Goal: Information Seeking & Learning: Learn about a topic

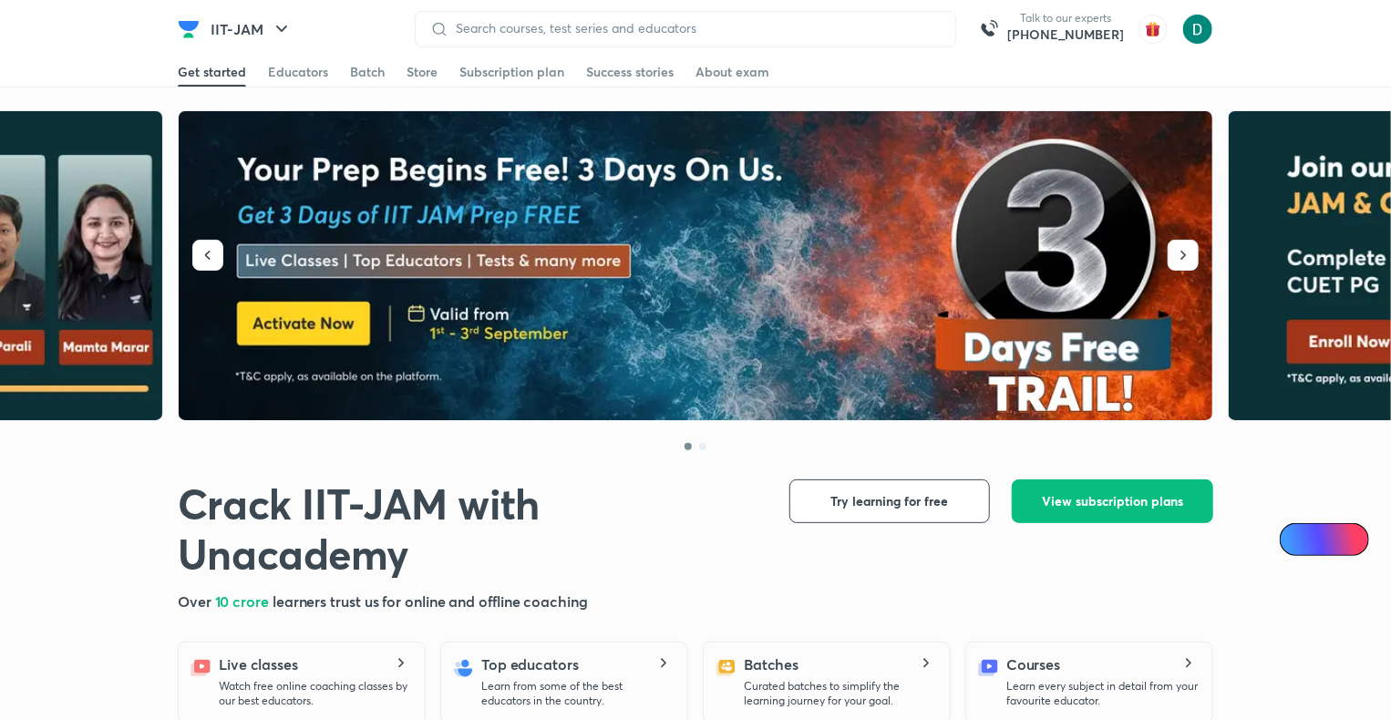
click at [638, 237] on img at bounding box center [696, 266] width 1035 height 310
click at [295, 62] on link "Educators" at bounding box center [298, 71] width 60 height 29
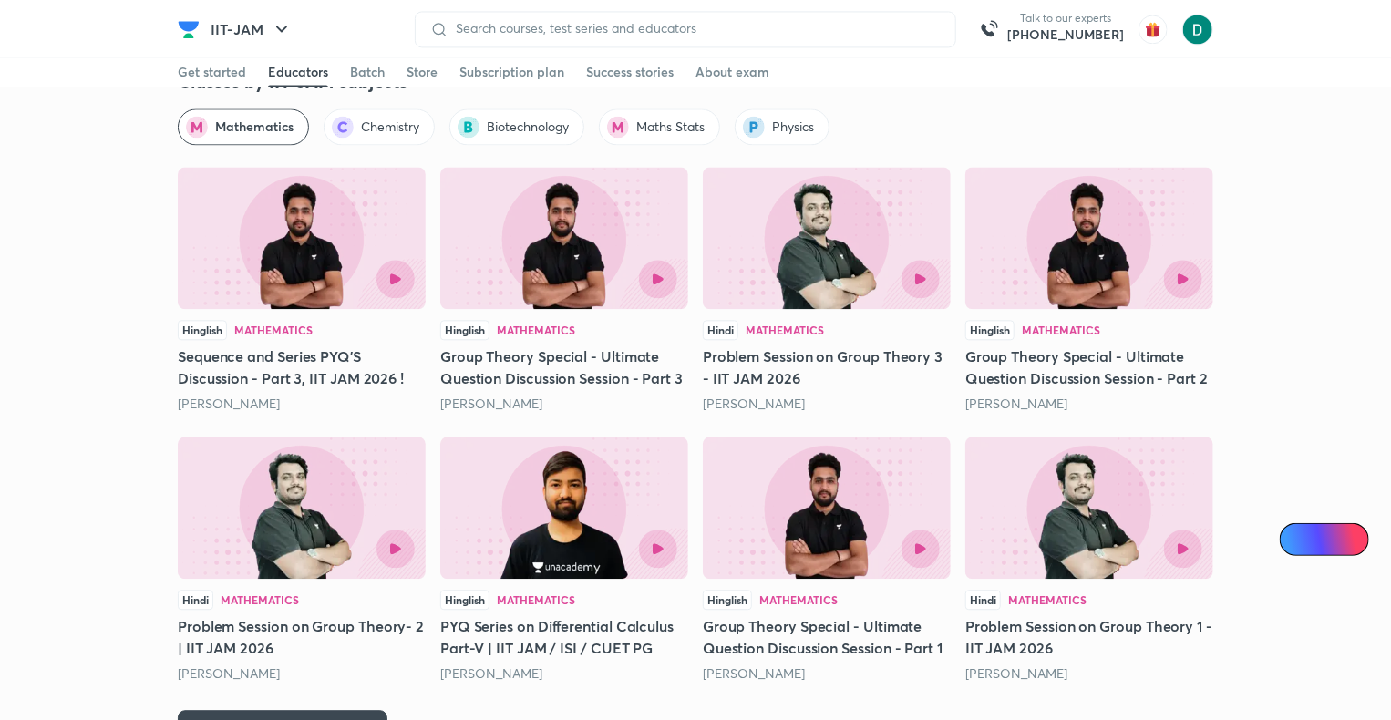
scroll to position [2705, 0]
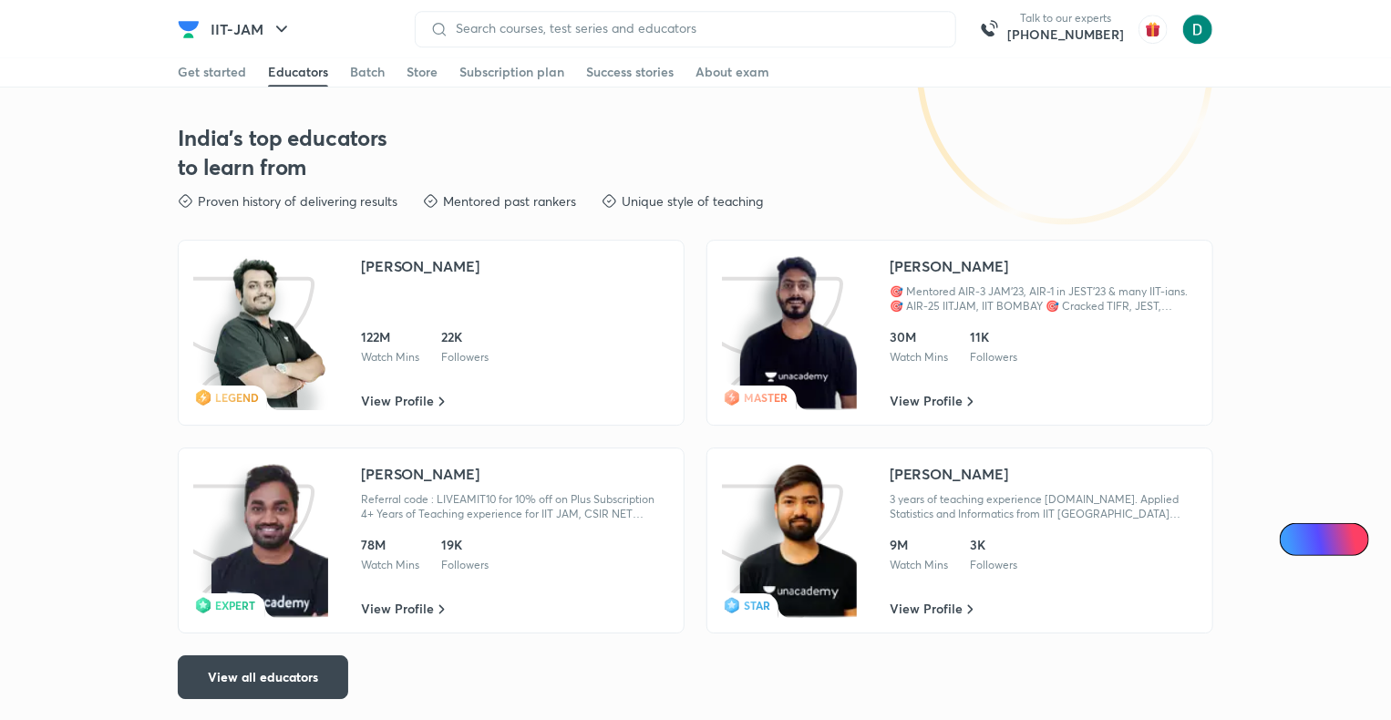
click at [849, 336] on img at bounding box center [798, 332] width 117 height 155
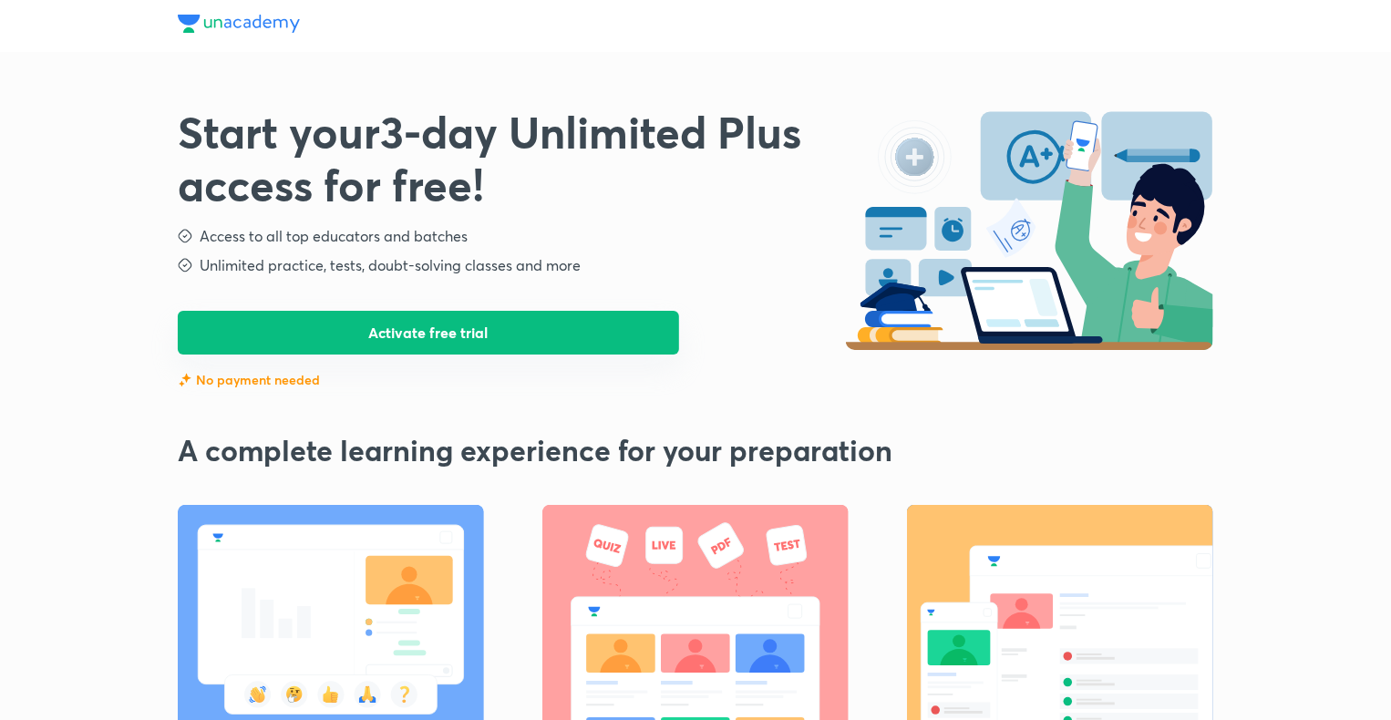
click at [467, 341] on button "Activate free trial" at bounding box center [428, 333] width 501 height 44
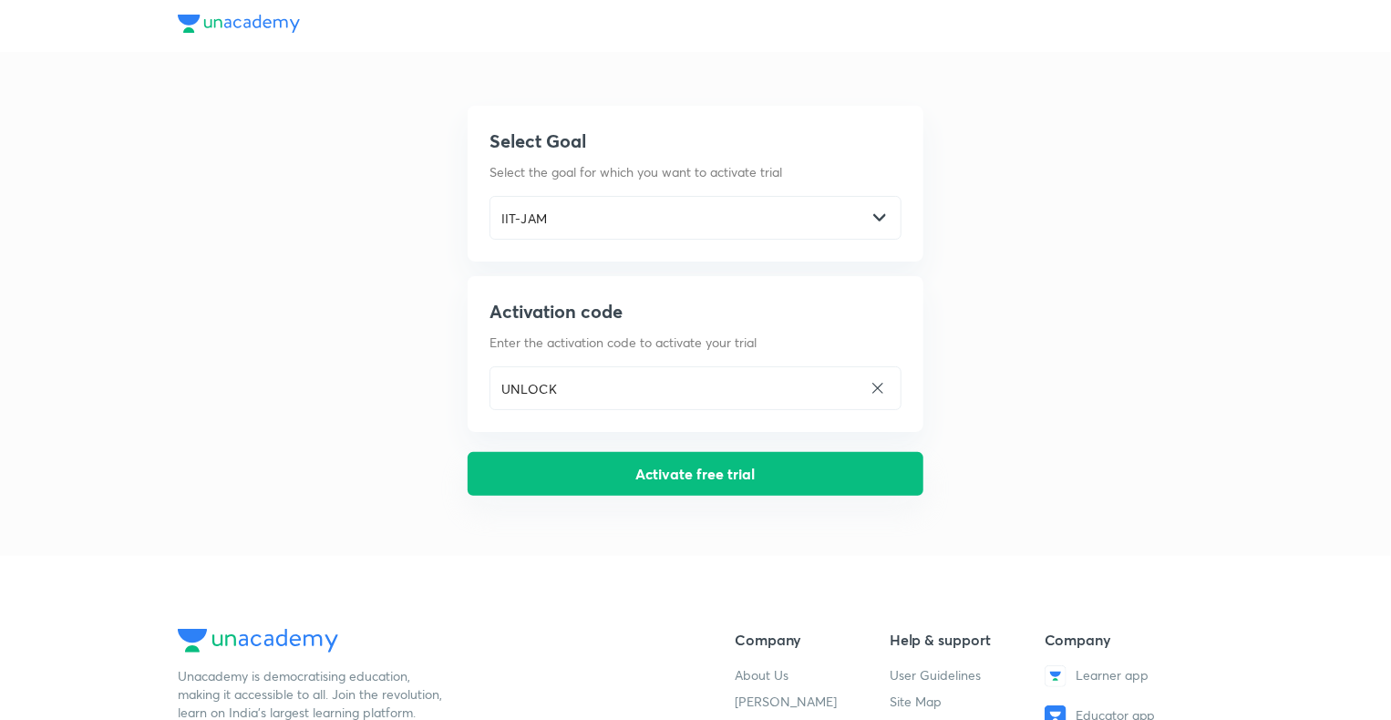
click at [649, 491] on button "Activate free trial" at bounding box center [695, 474] width 456 height 44
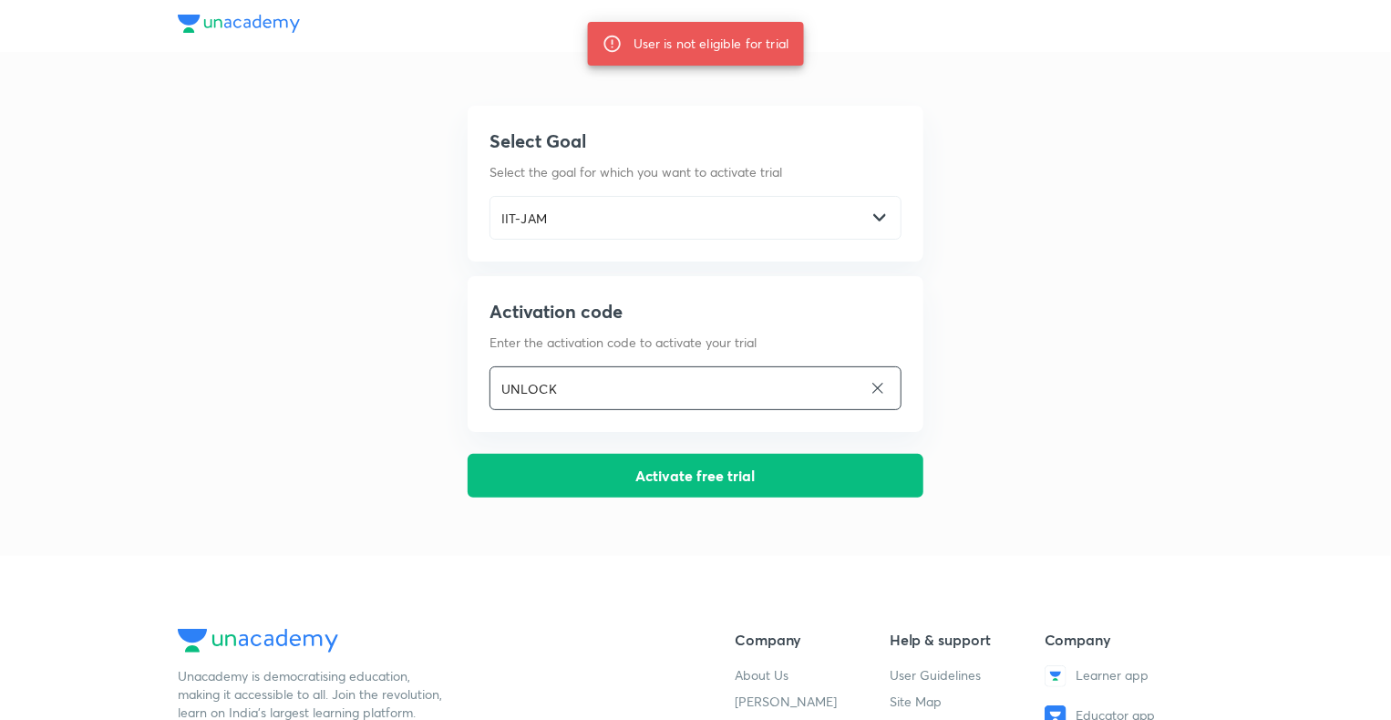
click at [590, 383] on input "UNLOCK" at bounding box center [676, 388] width 372 height 37
type input "U"
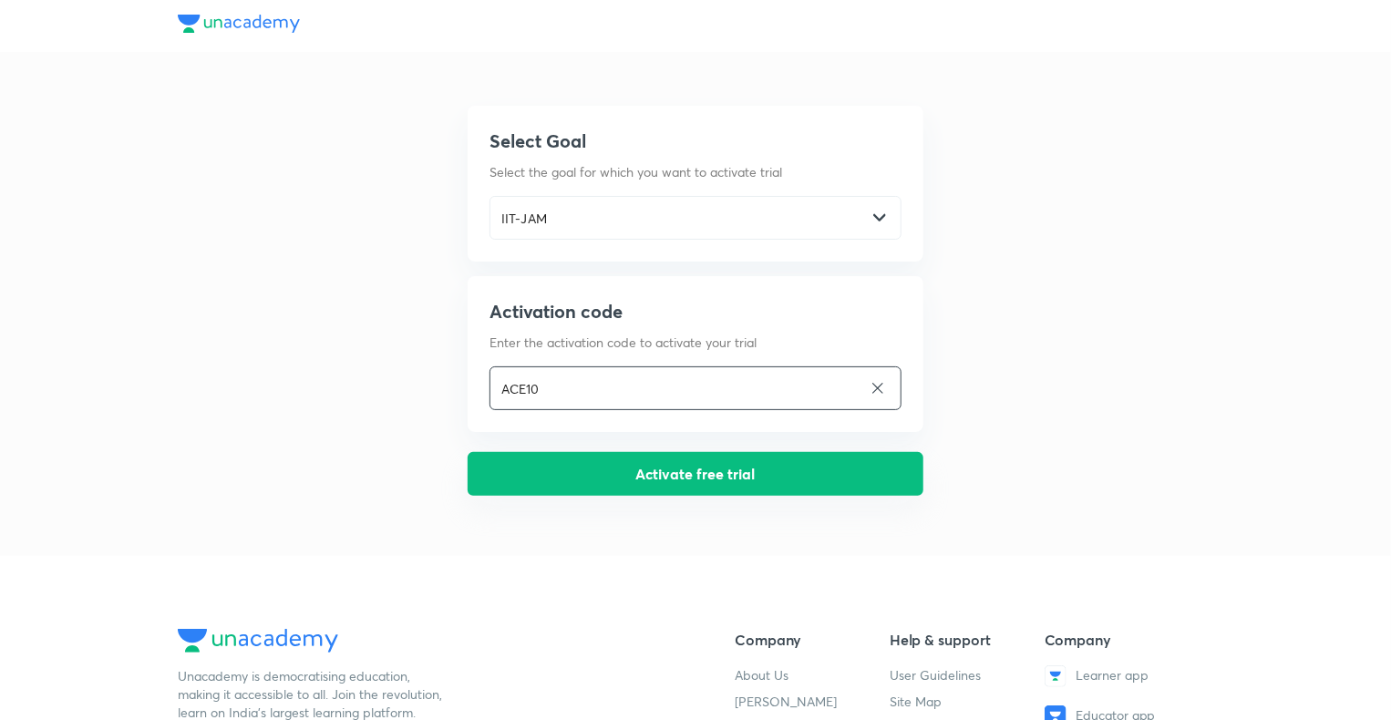
type input "ACE10"
click at [631, 479] on button "Activate free trial" at bounding box center [695, 474] width 456 height 44
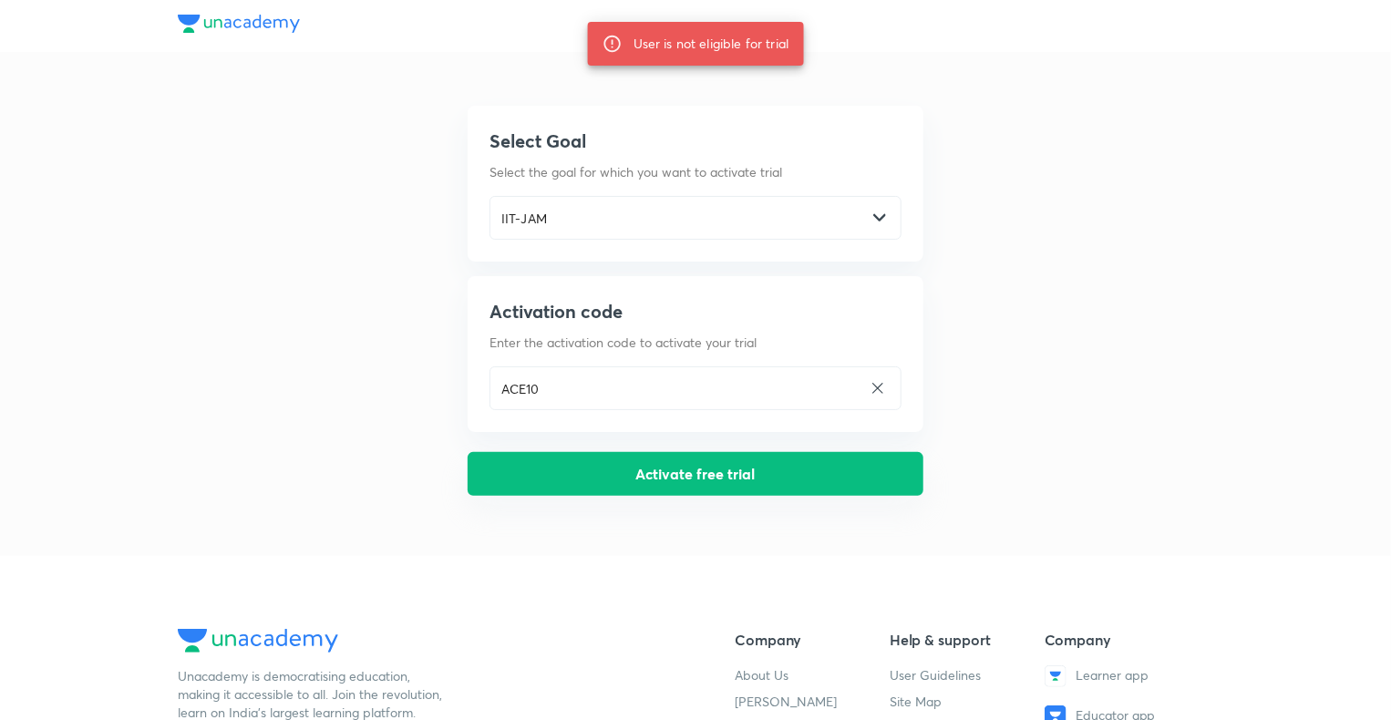
click at [631, 479] on button "Activate free trial" at bounding box center [695, 474] width 456 height 44
click at [136, 173] on div "Select Goal Select the goal for which you want to activate trial IIT-JAM ​ Acti…" at bounding box center [695, 610] width 1391 height 1220
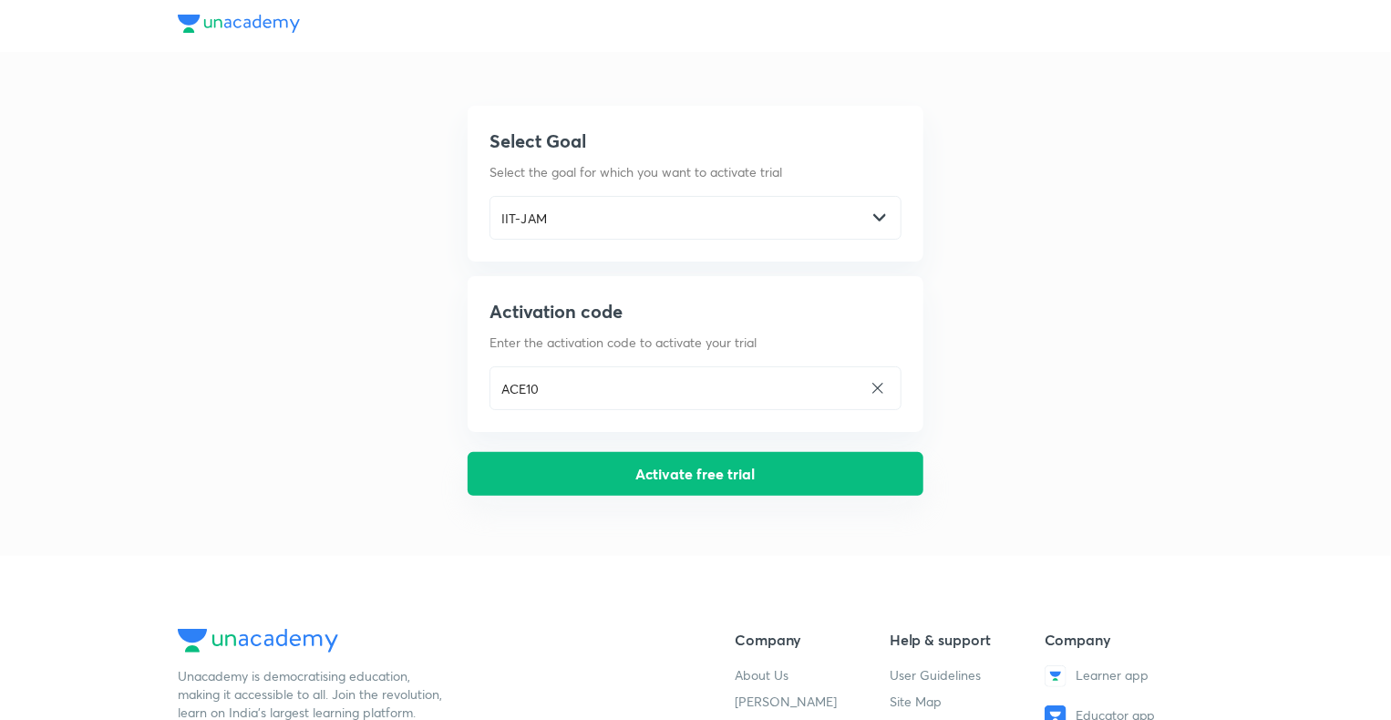
click at [669, 475] on button "Activate free trial" at bounding box center [695, 474] width 456 height 44
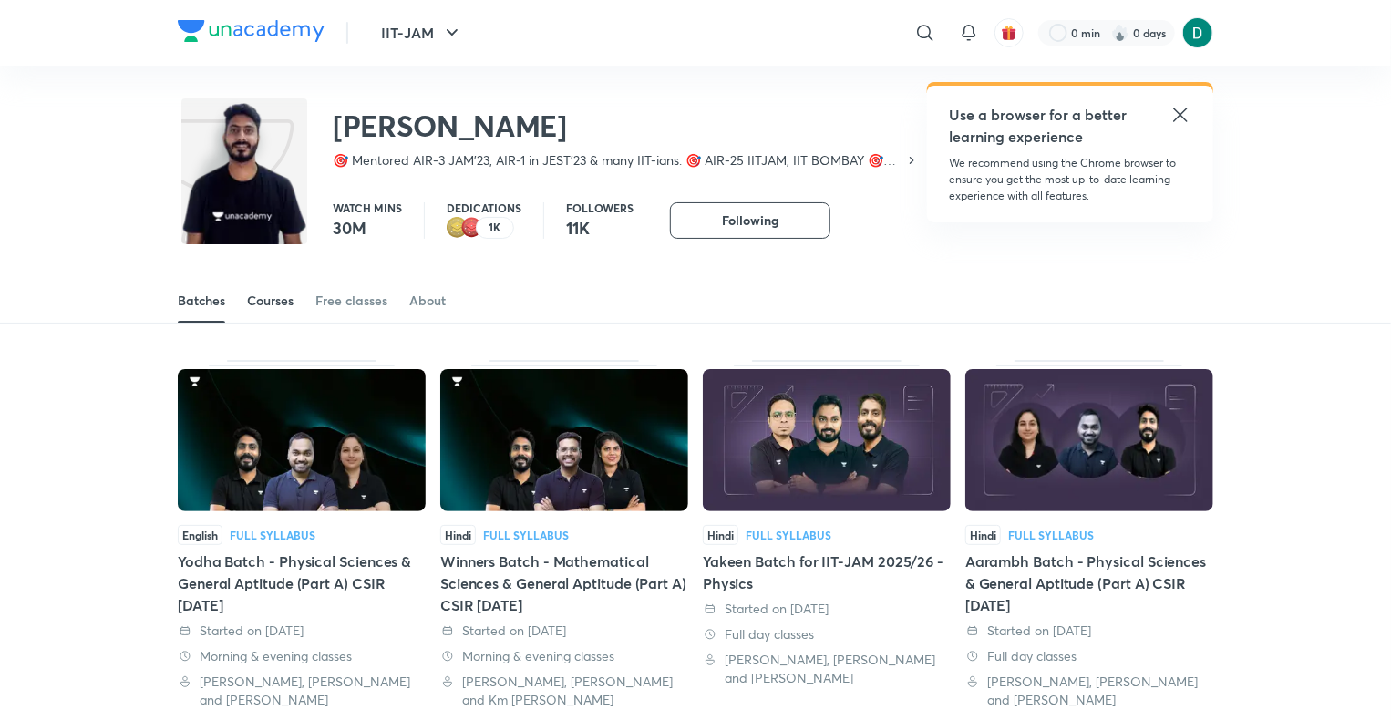
click at [267, 315] on link "Courses" at bounding box center [270, 301] width 46 height 44
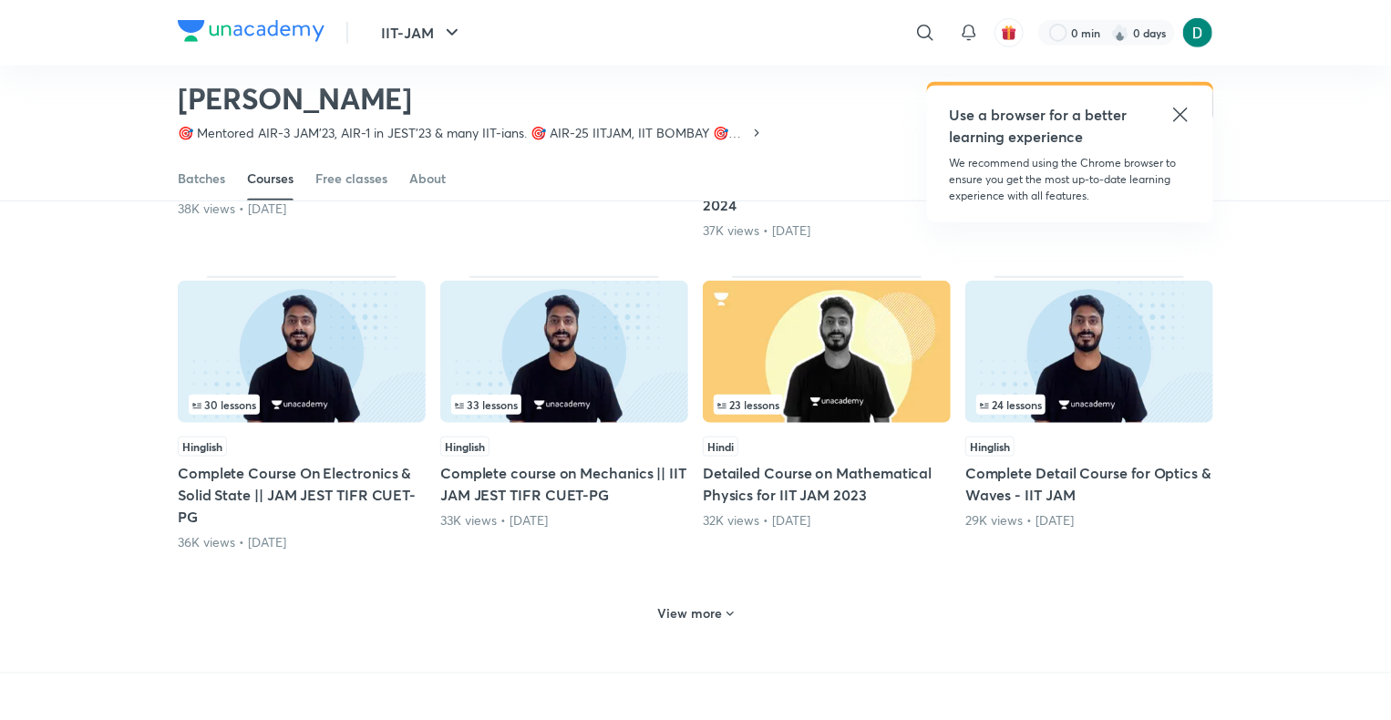
scroll to position [714, 0]
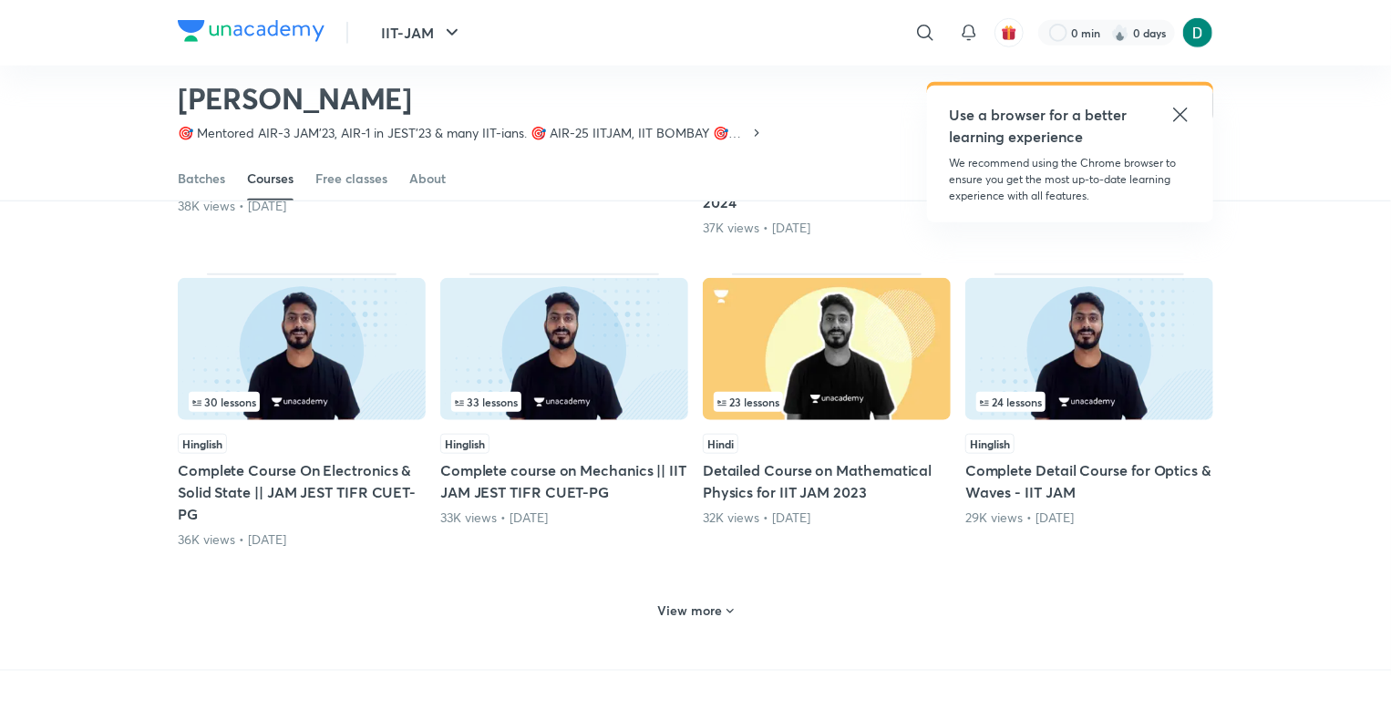
click at [718, 614] on h6 "View more" at bounding box center [690, 610] width 65 height 18
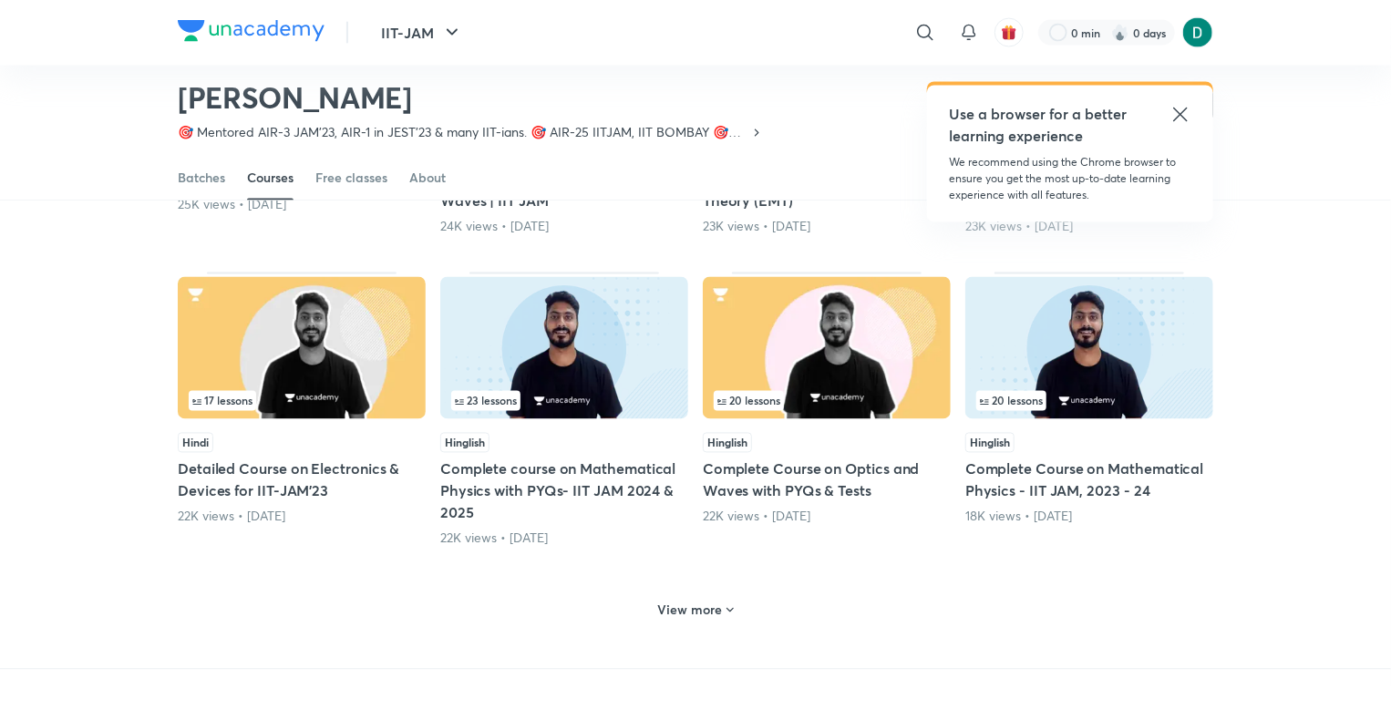
scroll to position [1699, 0]
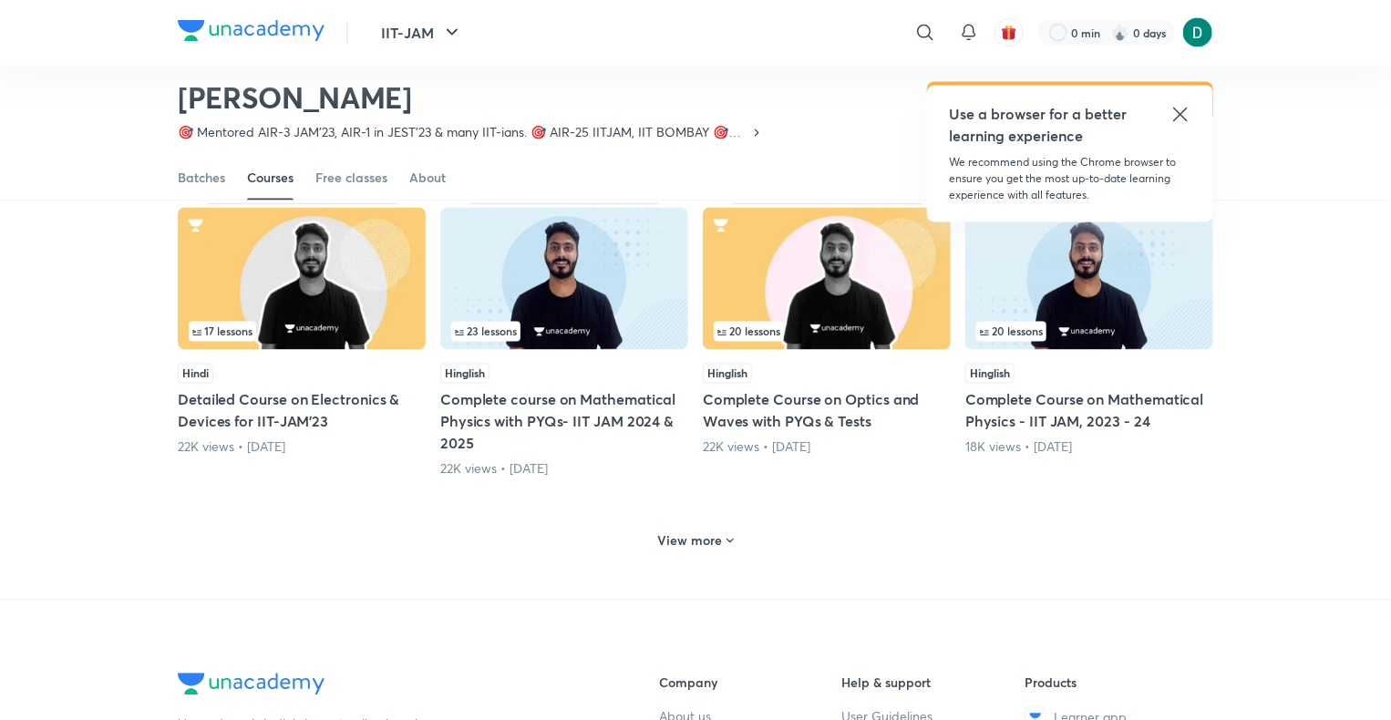
click at [719, 532] on h6 "View more" at bounding box center [690, 541] width 65 height 18
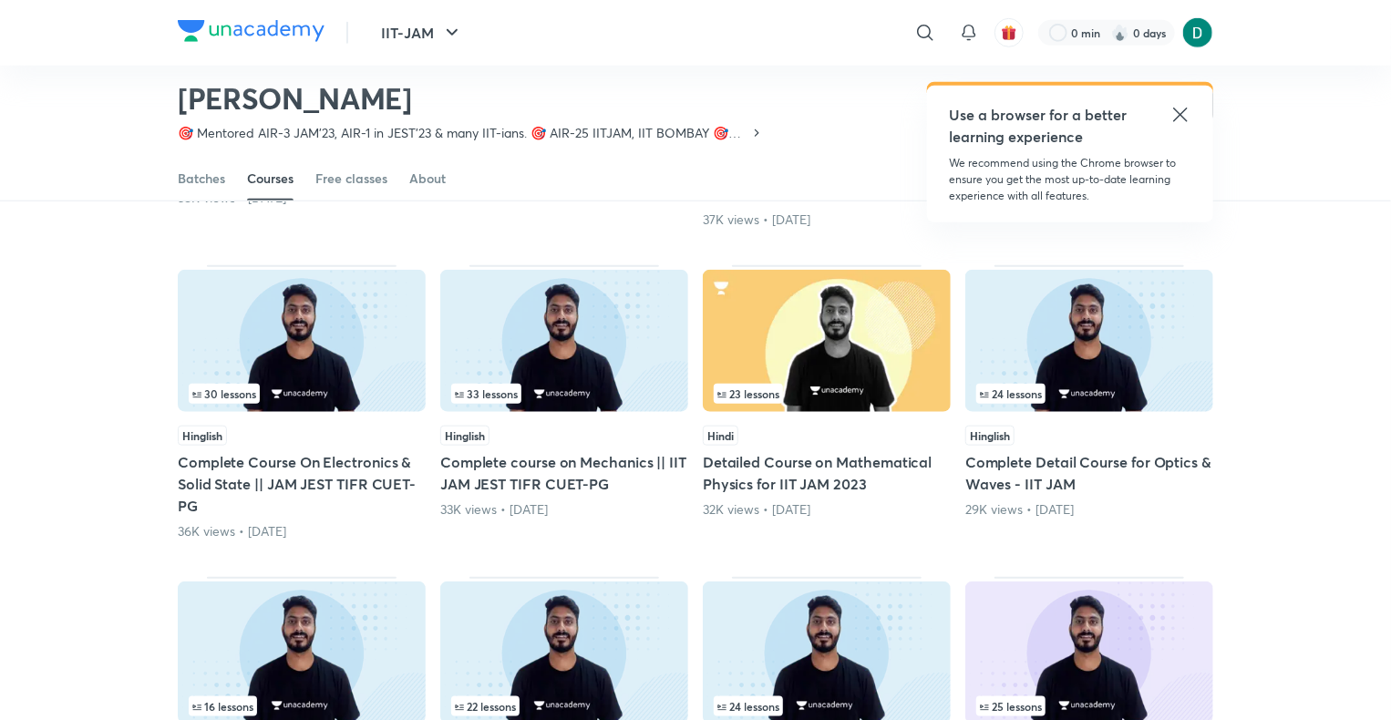
scroll to position [0, 0]
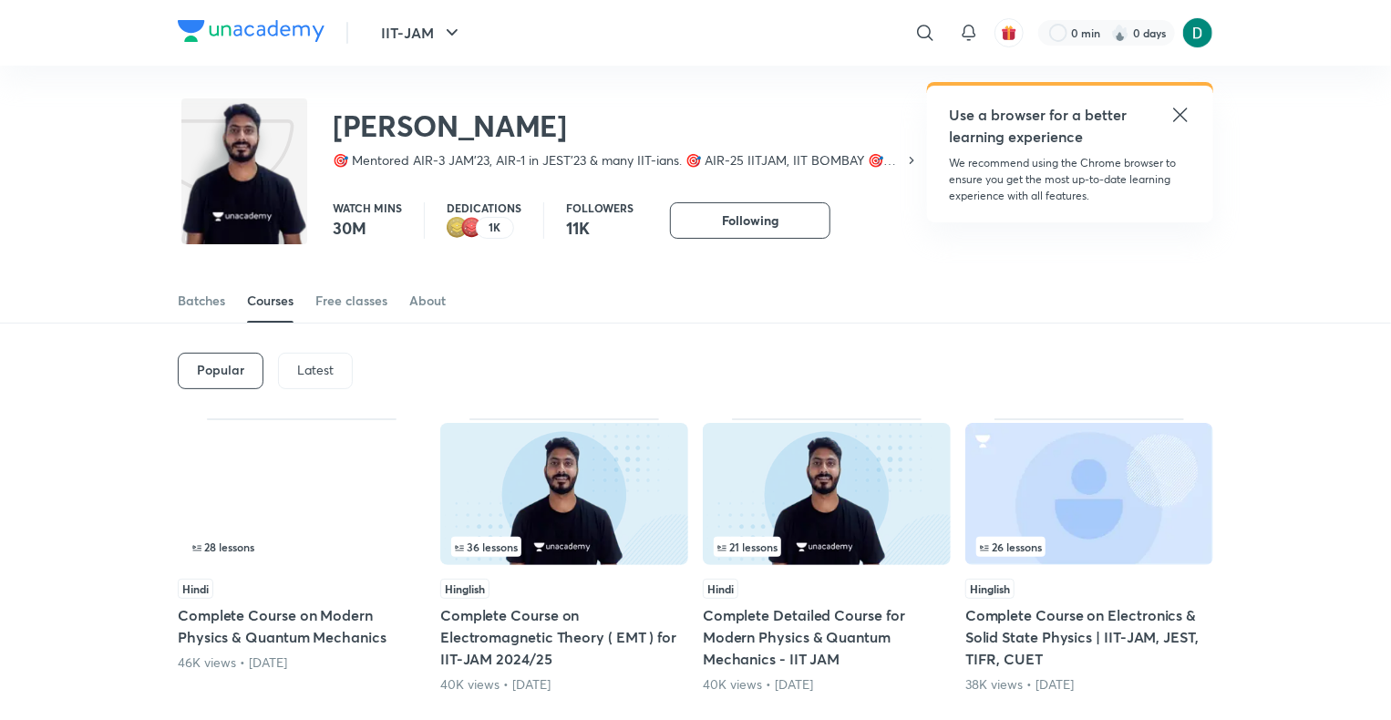
click at [311, 369] on p "Latest" at bounding box center [315, 370] width 36 height 15
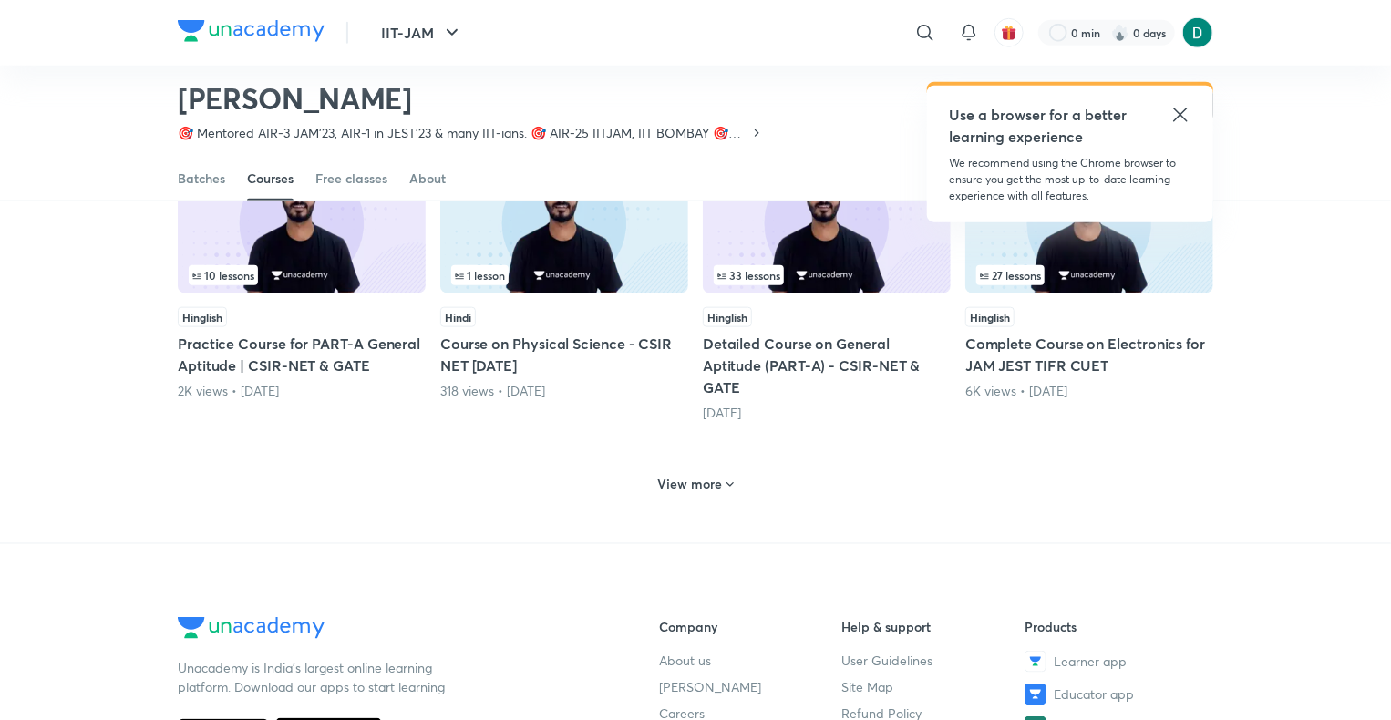
scroll to position [801, 0]
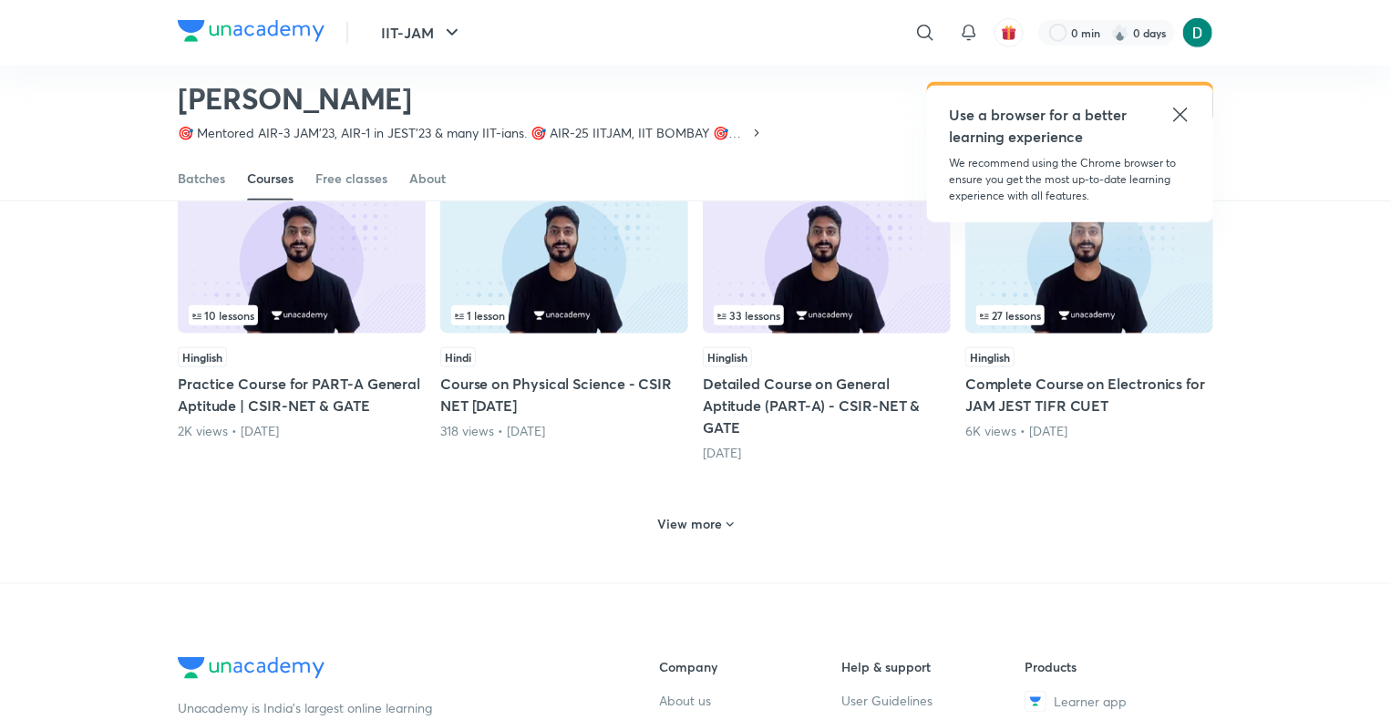
click at [703, 519] on h6 "View more" at bounding box center [690, 524] width 65 height 18
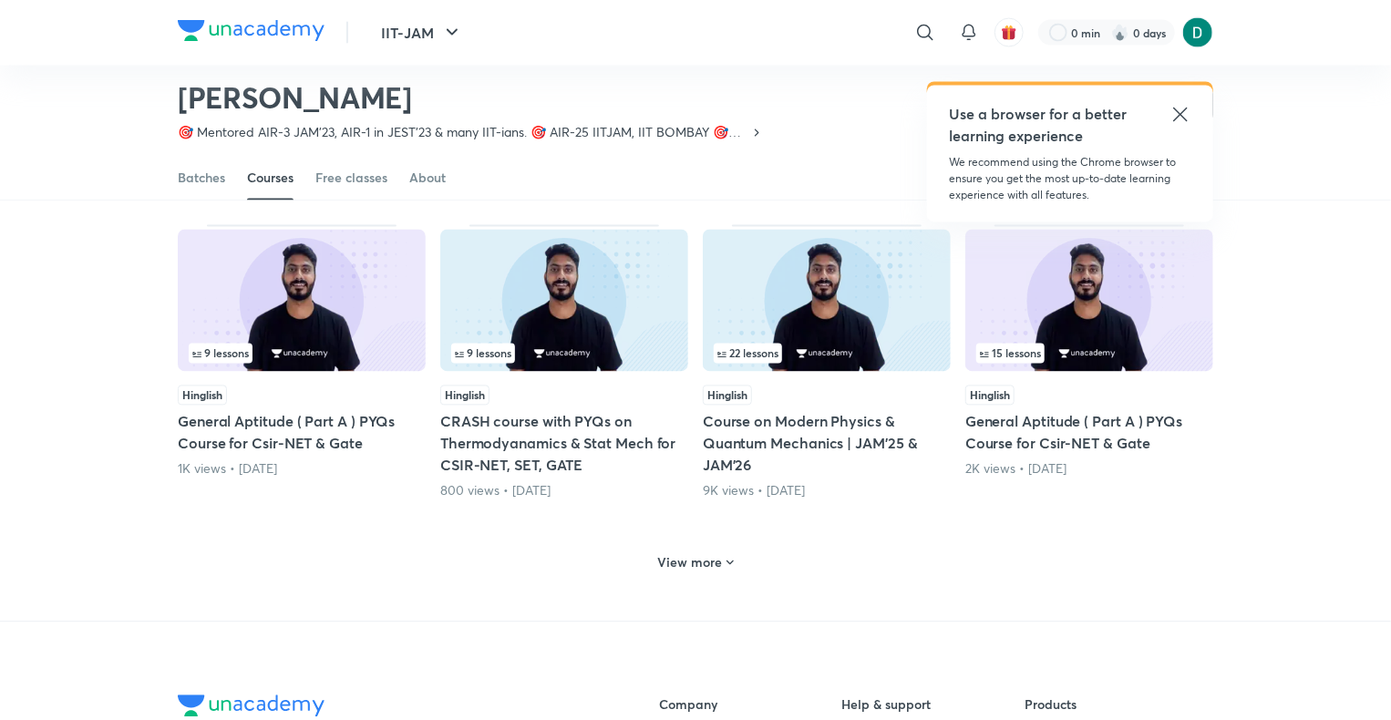
scroll to position [1698, 0]
click at [693, 555] on h6 "View more" at bounding box center [690, 564] width 65 height 18
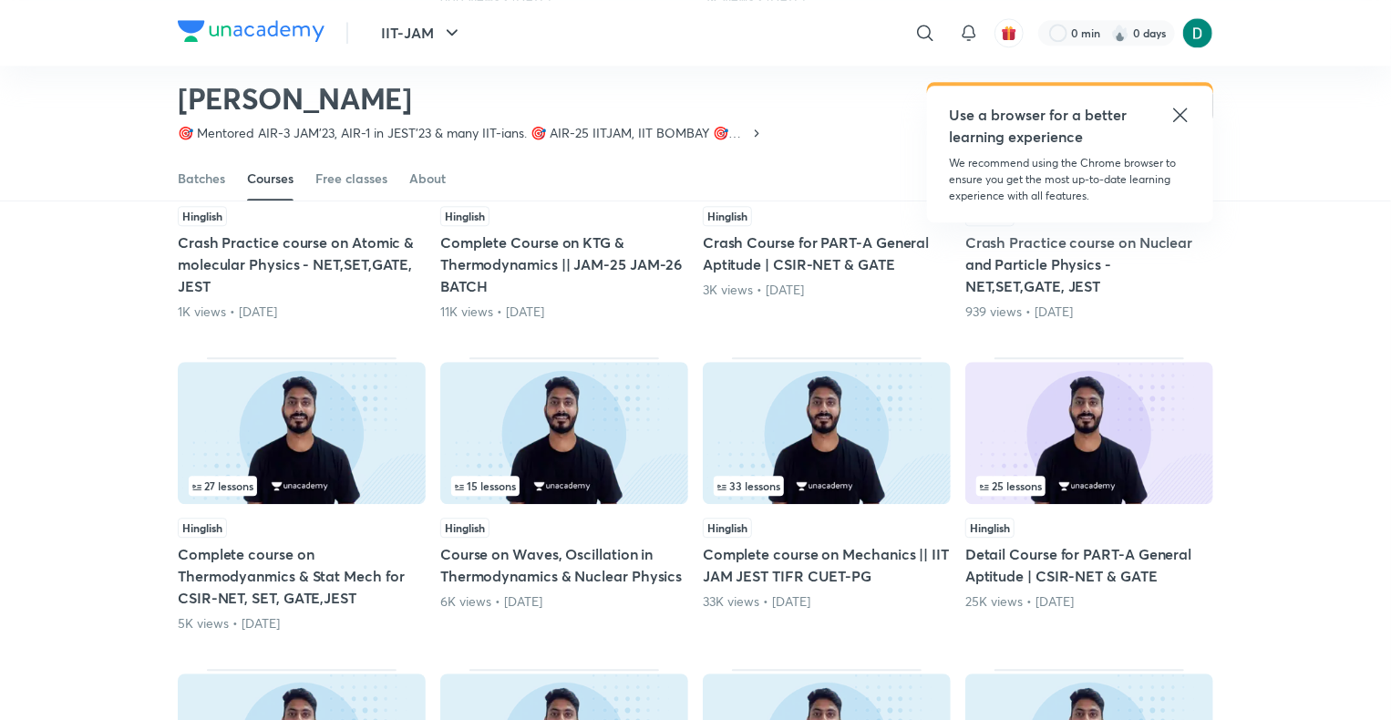
scroll to position [2190, 0]
click at [841, 441] on img at bounding box center [827, 434] width 248 height 142
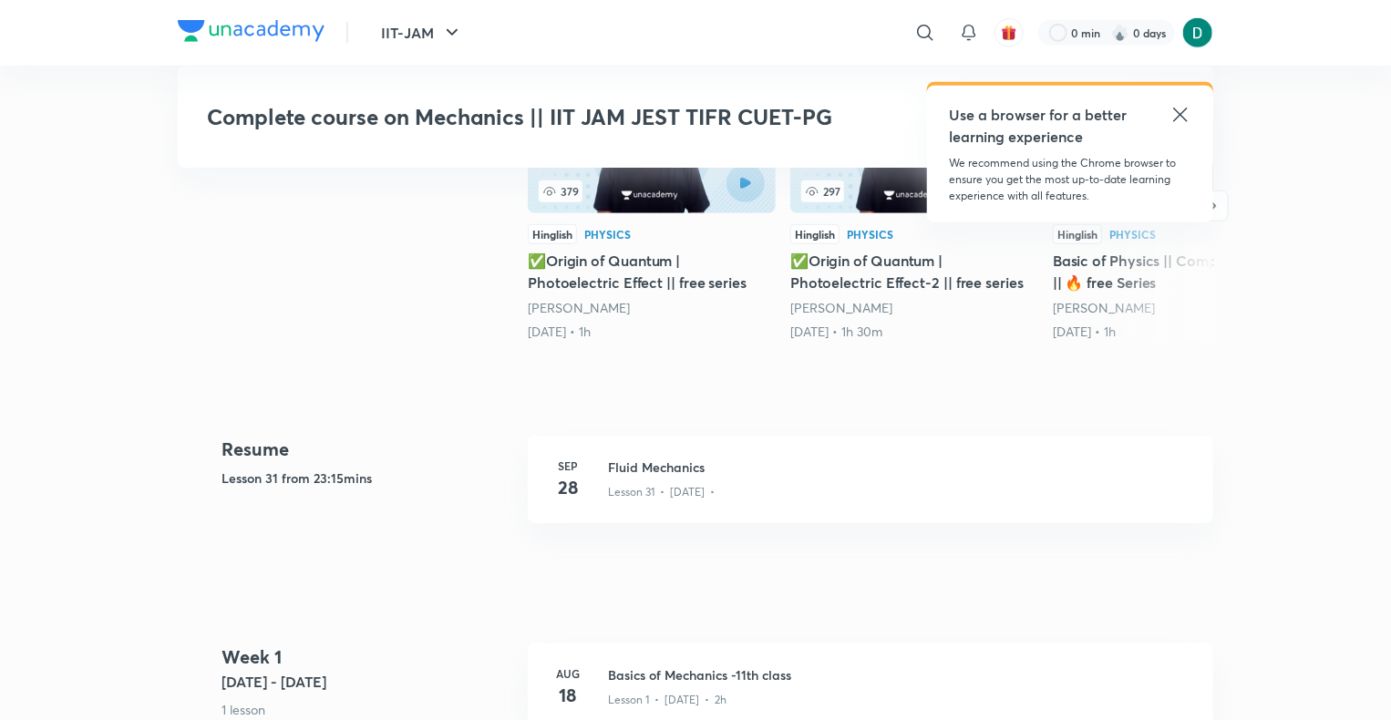
scroll to position [636, 0]
click at [713, 490] on p "Lesson 31 • Sep 28 •" at bounding box center [661, 493] width 107 height 16
click at [714, 486] on p "Lesson 31 • Sep 28 •" at bounding box center [661, 493] width 107 height 16
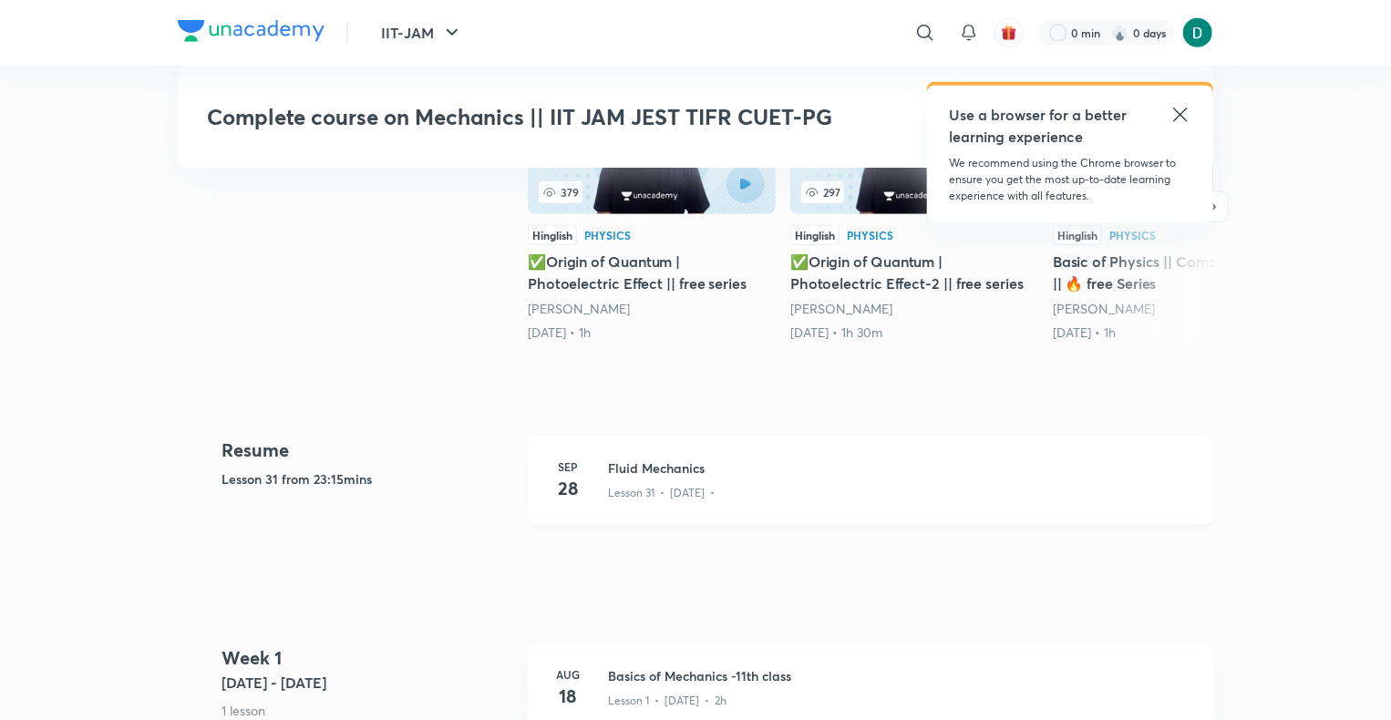
click at [714, 486] on p "Lesson 31 • Sep 28 •" at bounding box center [661, 493] width 107 height 16
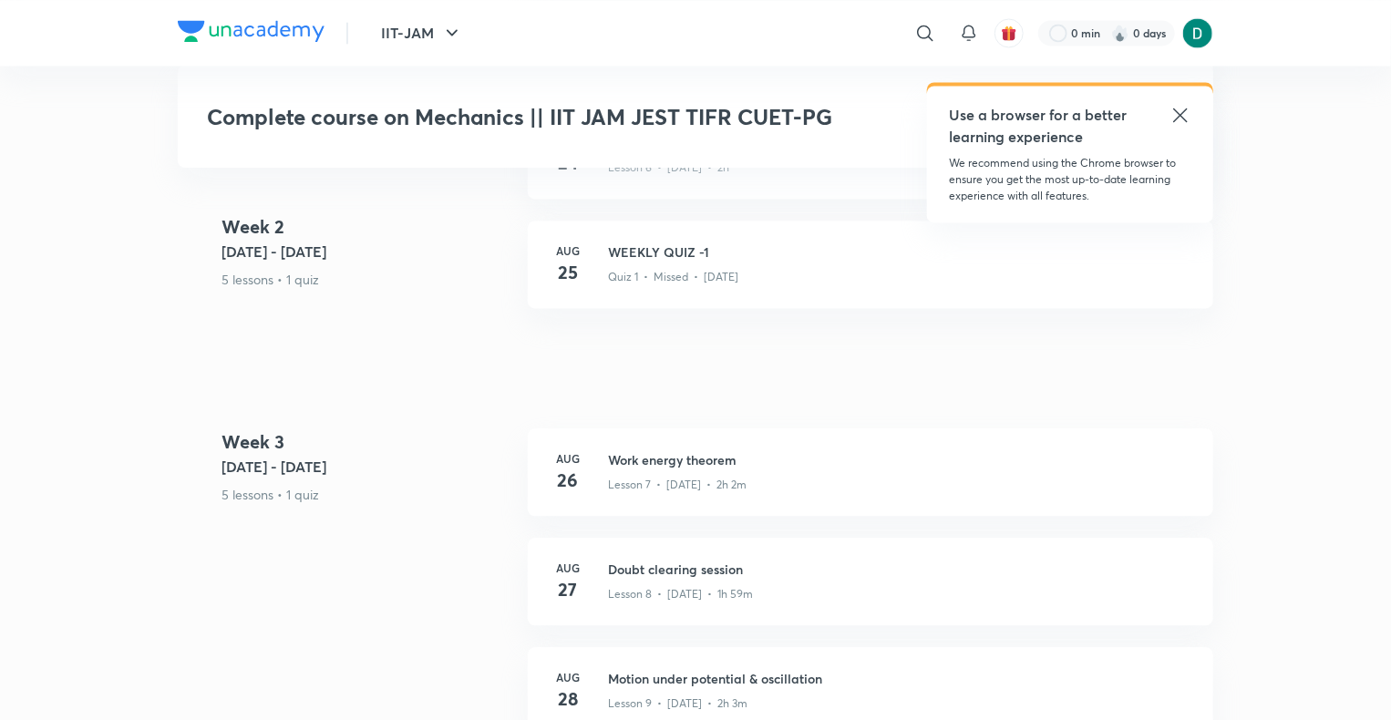
scroll to position [1812, 0]
click at [714, 486] on p "Lesson 7 • Aug 26 • 2h 2m" at bounding box center [677, 487] width 139 height 16
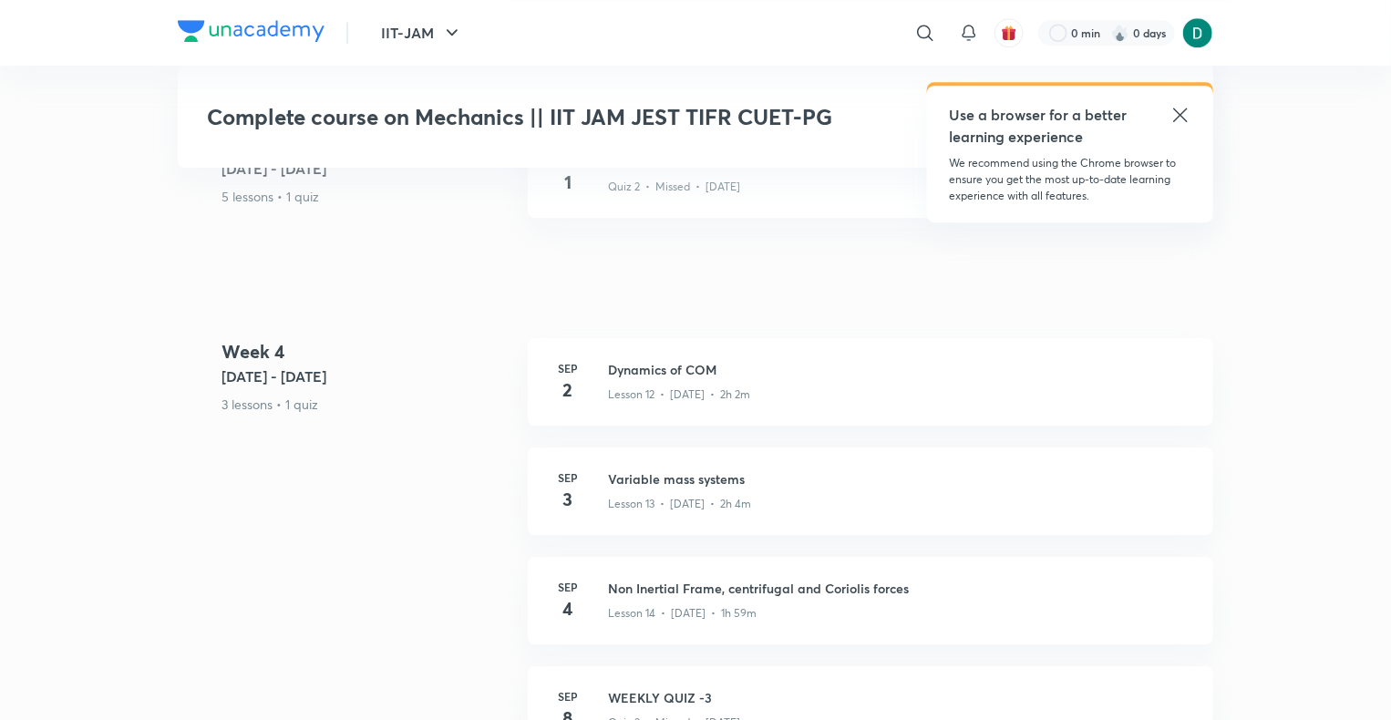
scroll to position [2667, 0]
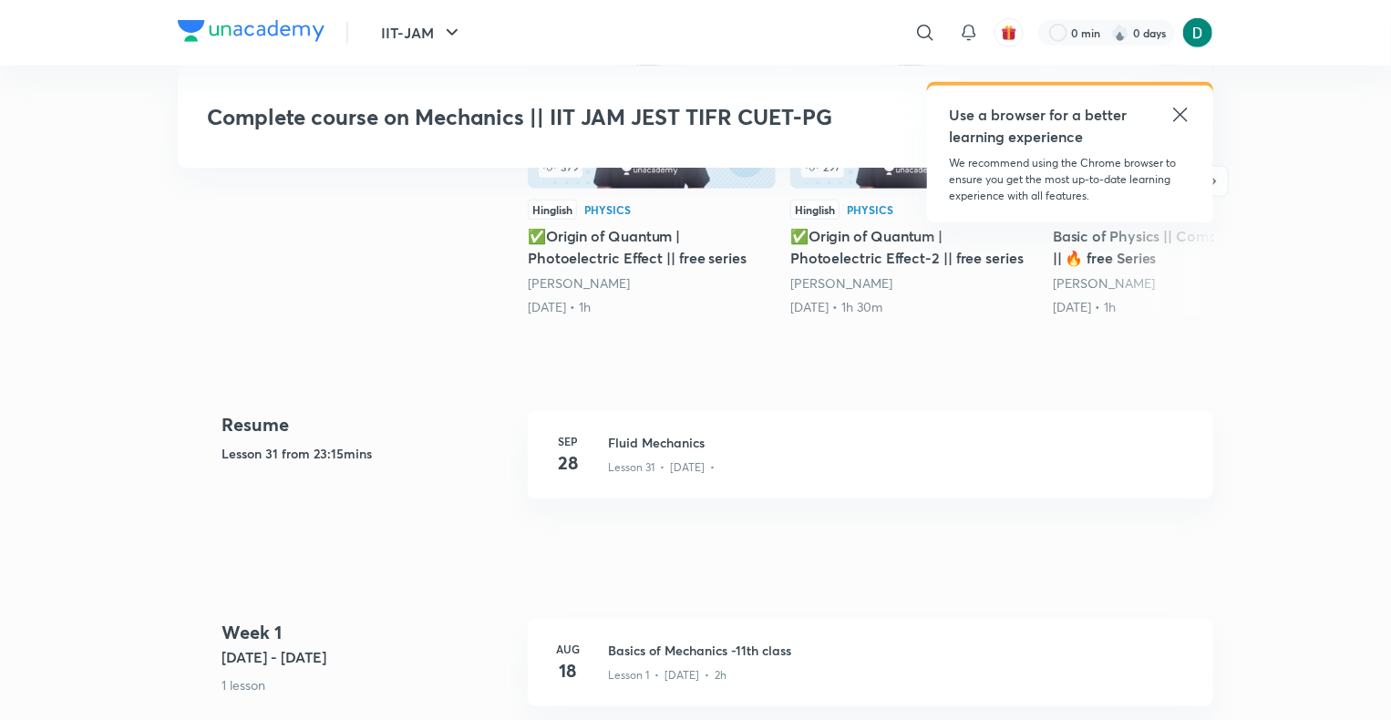
scroll to position [661, 0]
click at [734, 461] on div "Lesson 31 • Sep 28 •" at bounding box center [899, 465] width 583 height 24
drag, startPoint x: 734, startPoint y: 461, endPoint x: 688, endPoint y: 455, distance: 46.0
click at [688, 455] on div "Lesson 31 • Sep 28 •" at bounding box center [899, 465] width 583 height 24
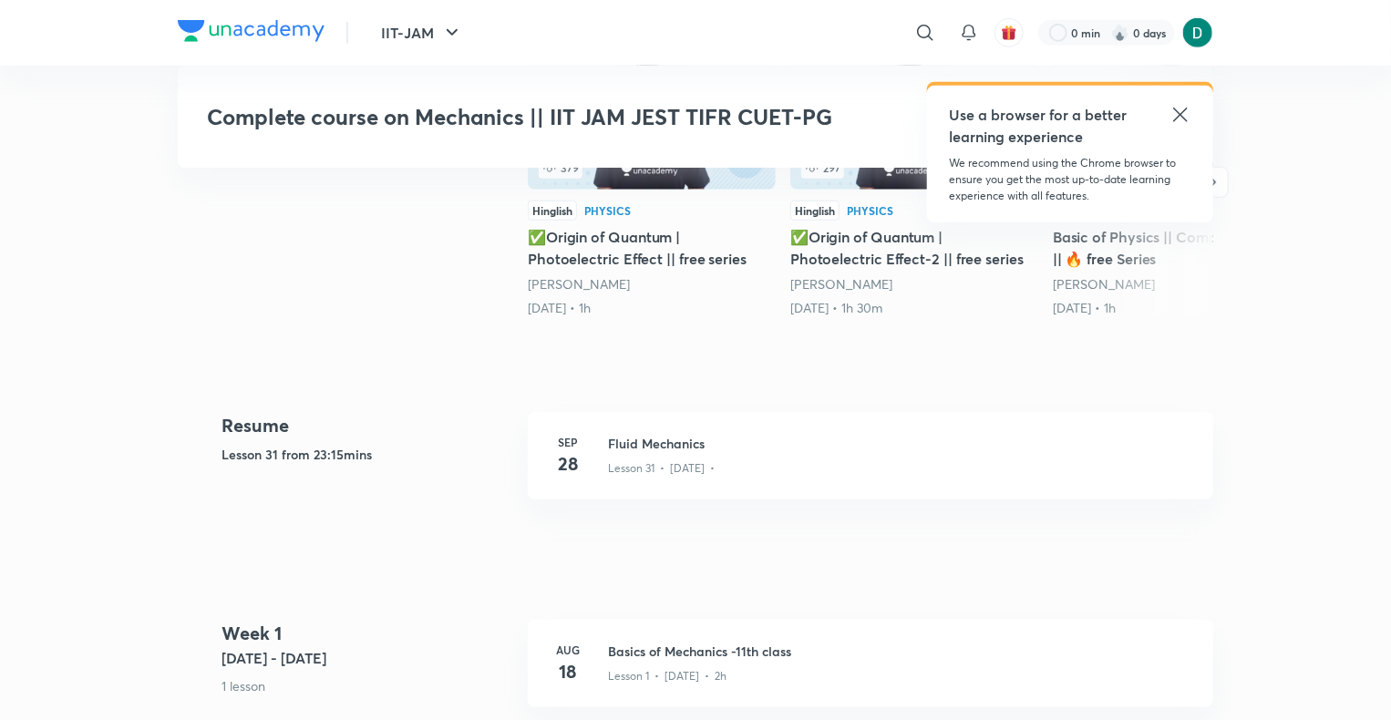
click at [1186, 108] on icon at bounding box center [1180, 115] width 22 height 22
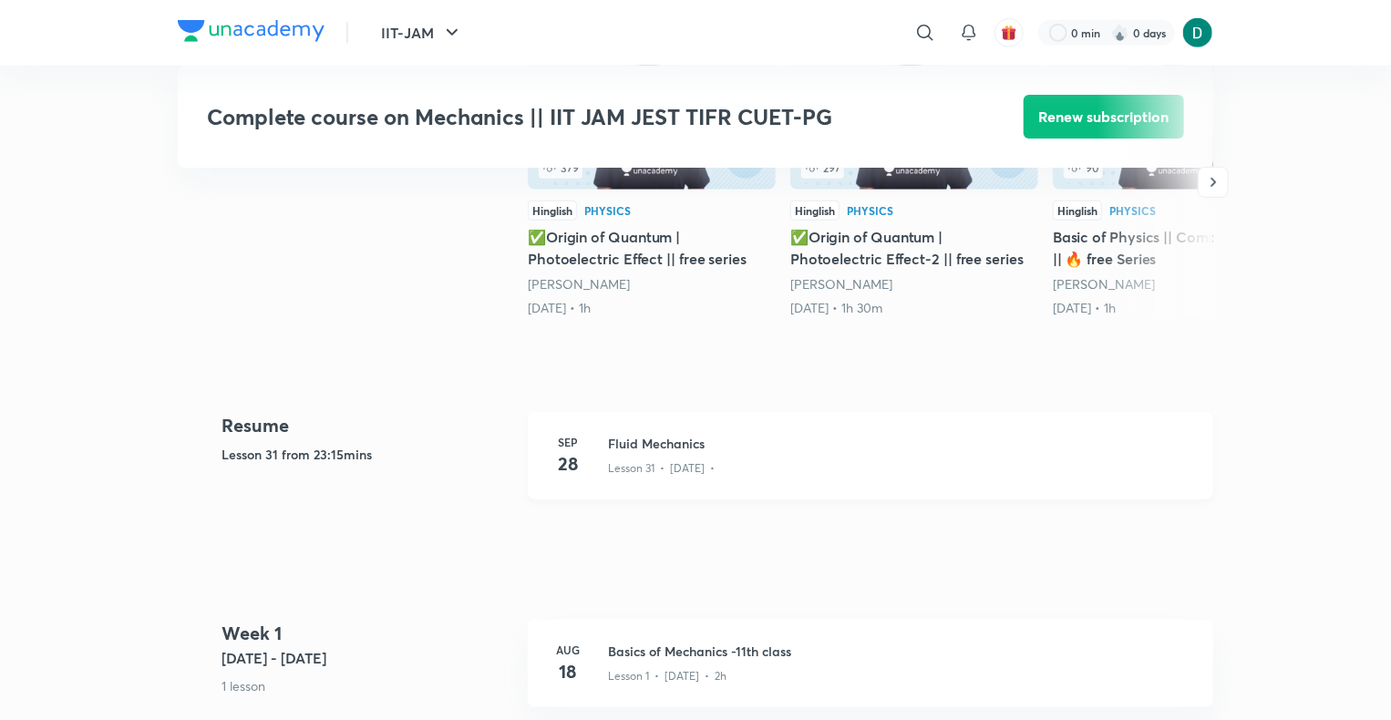
drag, startPoint x: 844, startPoint y: 482, endPoint x: 722, endPoint y: 449, distance: 126.4
click at [722, 449] on h3 "Fluid Mechanics" at bounding box center [899, 443] width 583 height 19
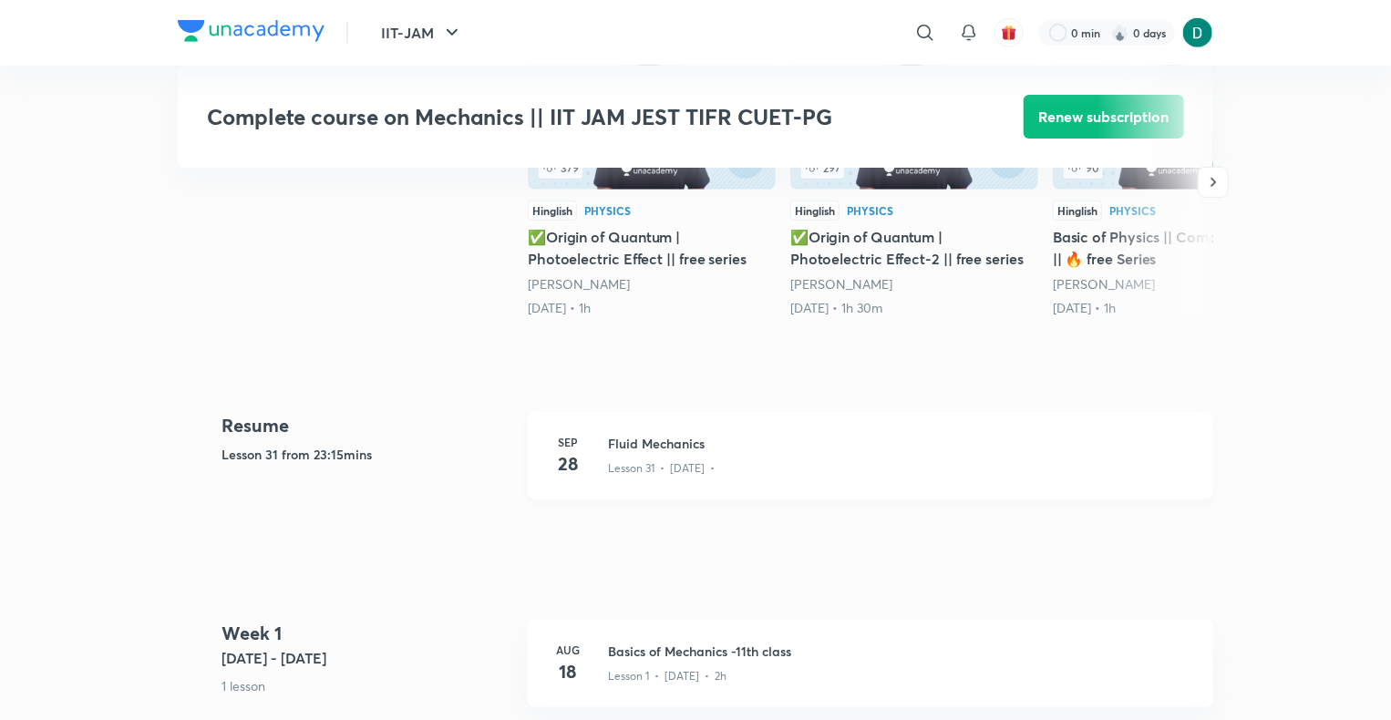
click at [722, 449] on h3 "Fluid Mechanics" at bounding box center [899, 443] width 583 height 19
click at [724, 449] on h3 "Fluid Mechanics" at bounding box center [899, 443] width 583 height 19
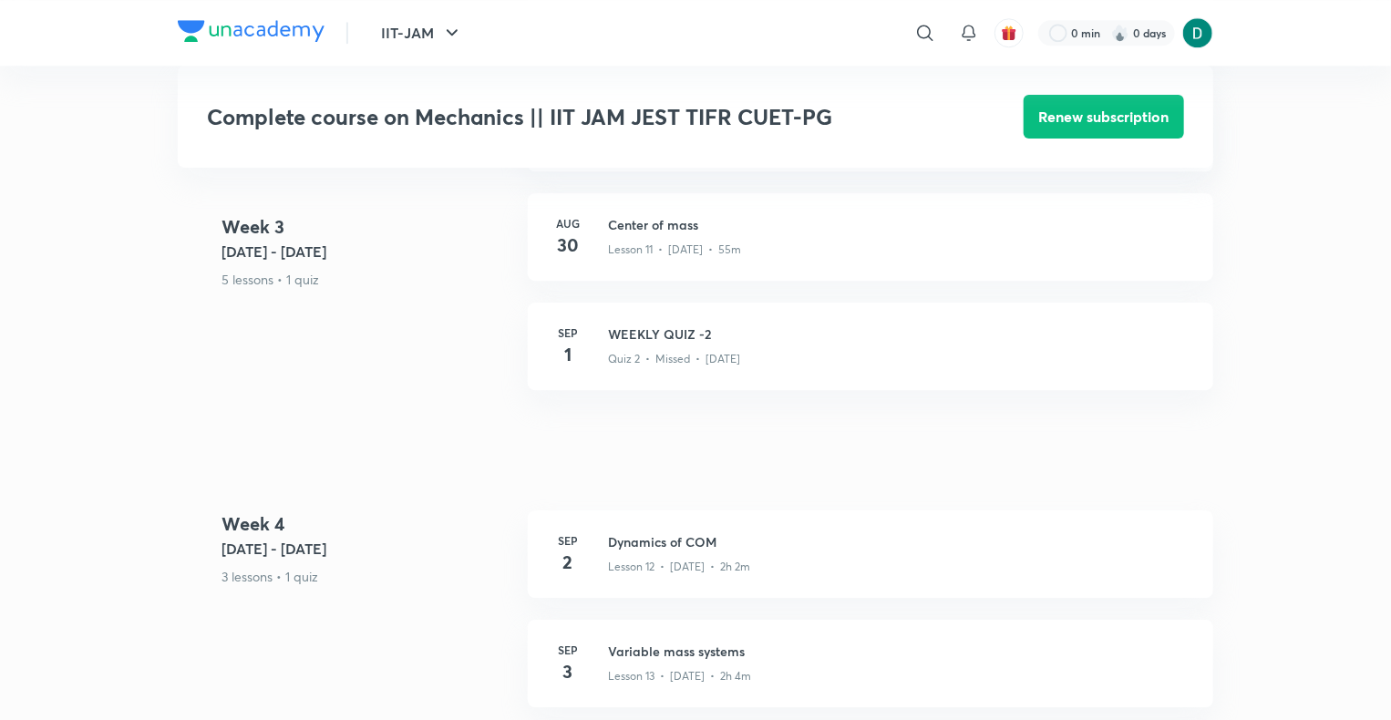
scroll to position [2488, 0]
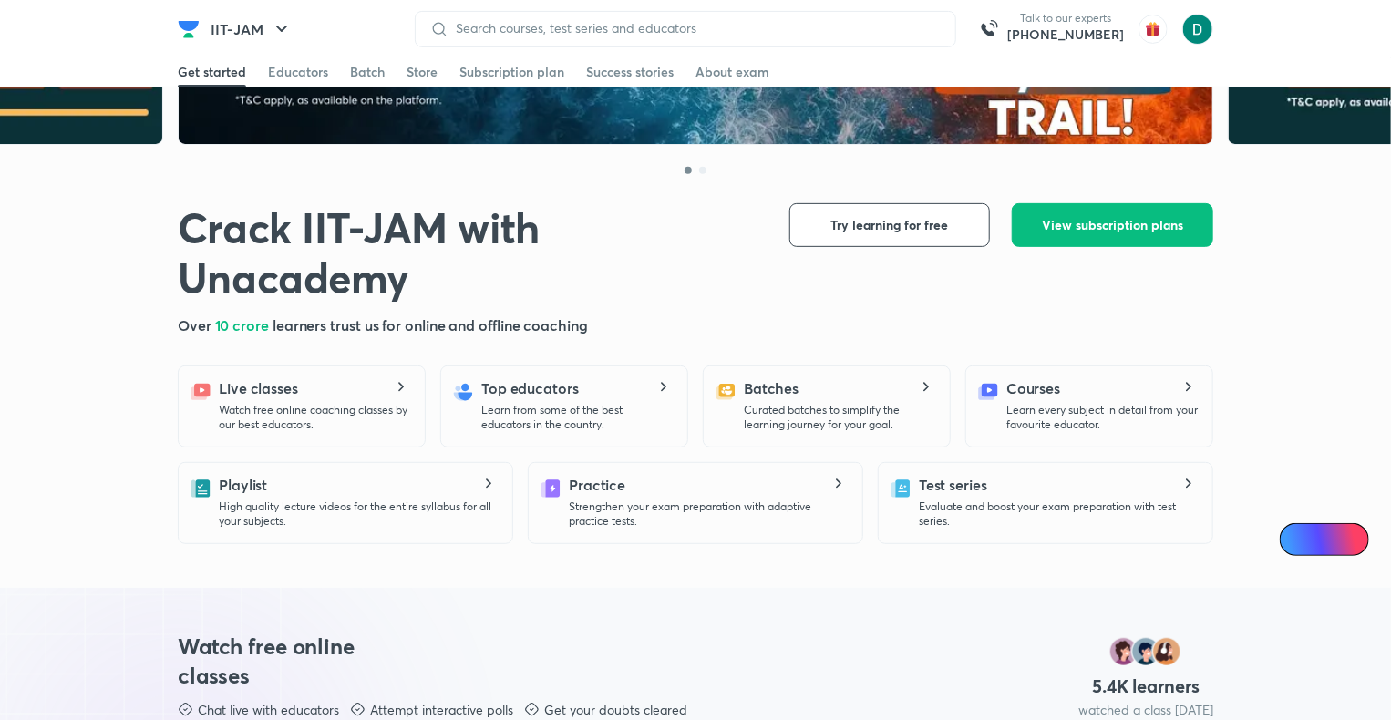
scroll to position [276, 0]
click at [864, 235] on button "Try learning for free" at bounding box center [889, 225] width 200 height 44
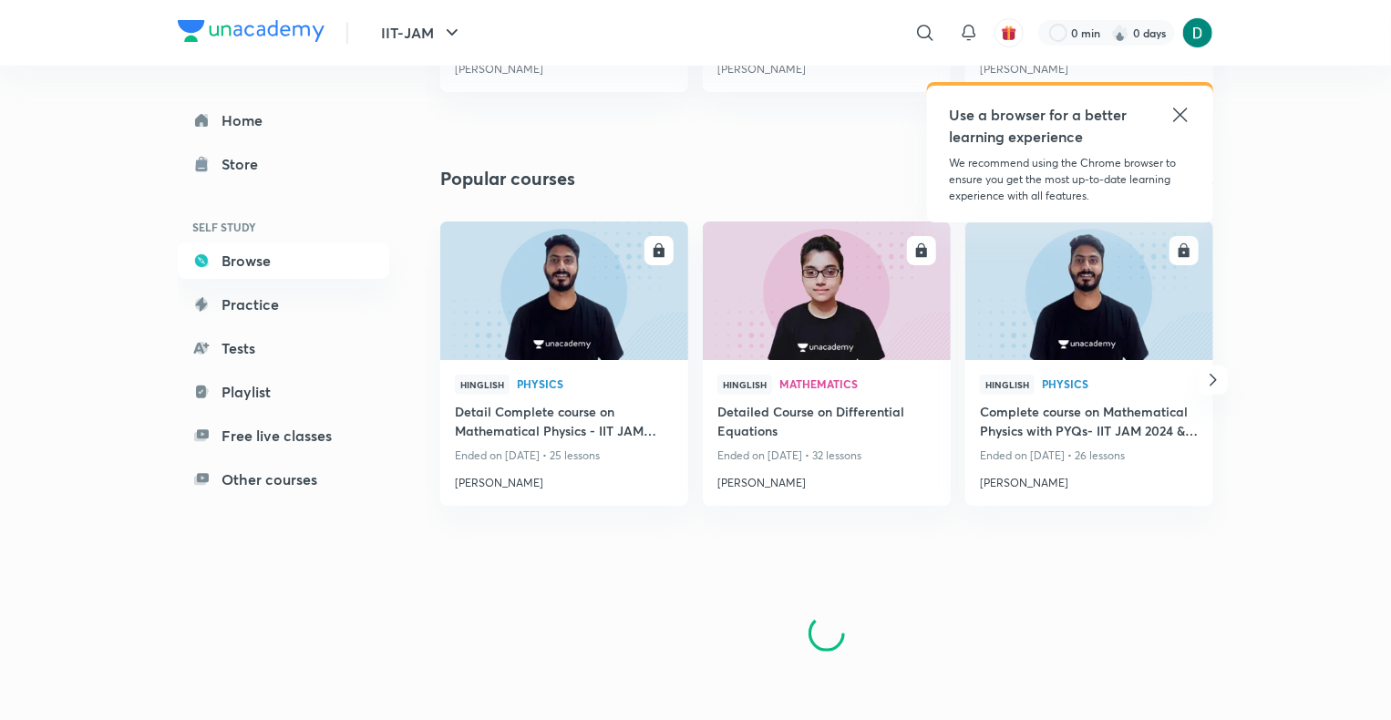
scroll to position [3404, 0]
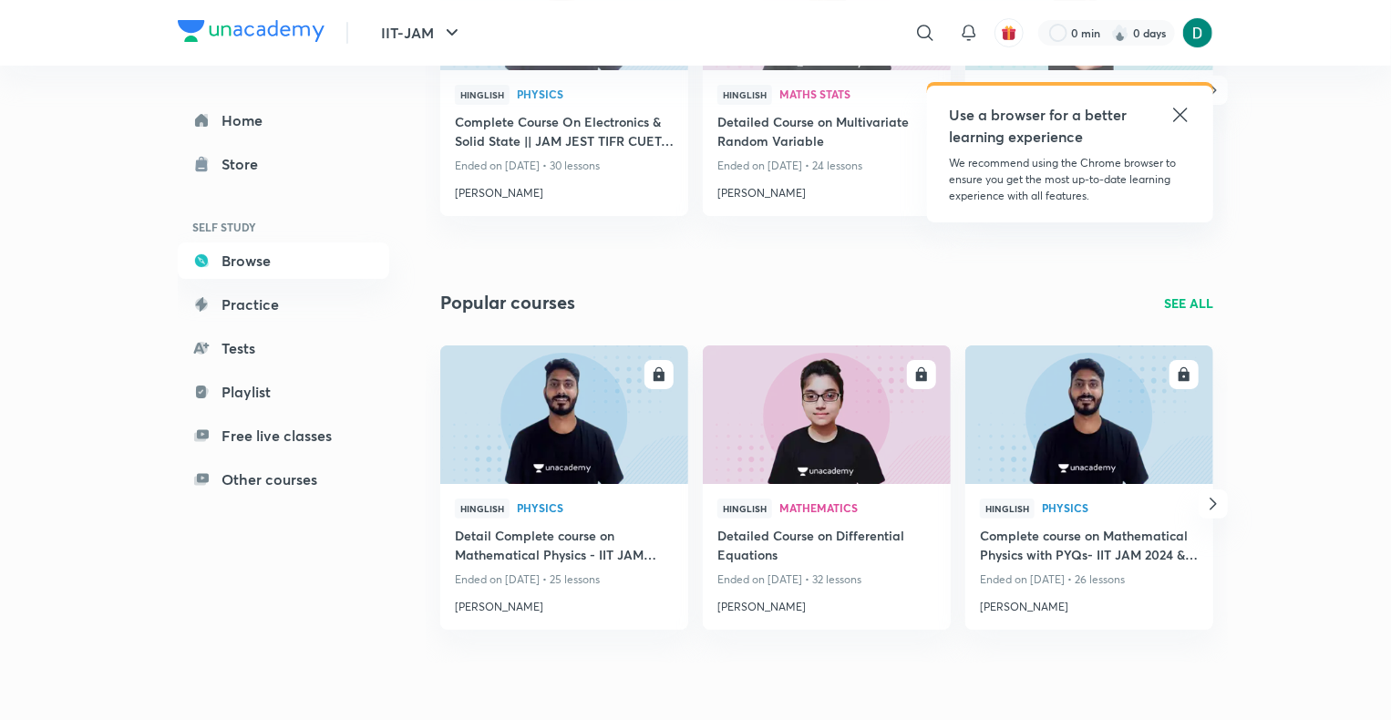
click at [1184, 113] on icon at bounding box center [1180, 115] width 22 height 22
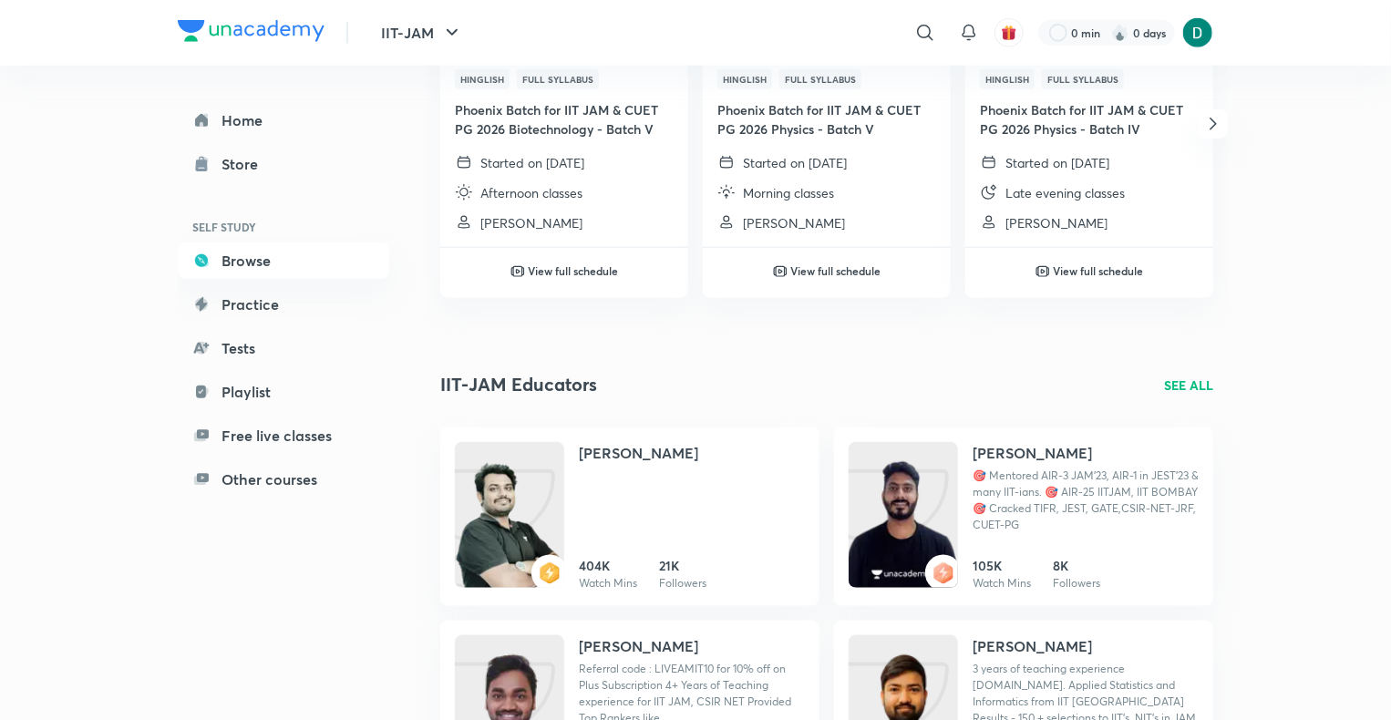
scroll to position [0, 0]
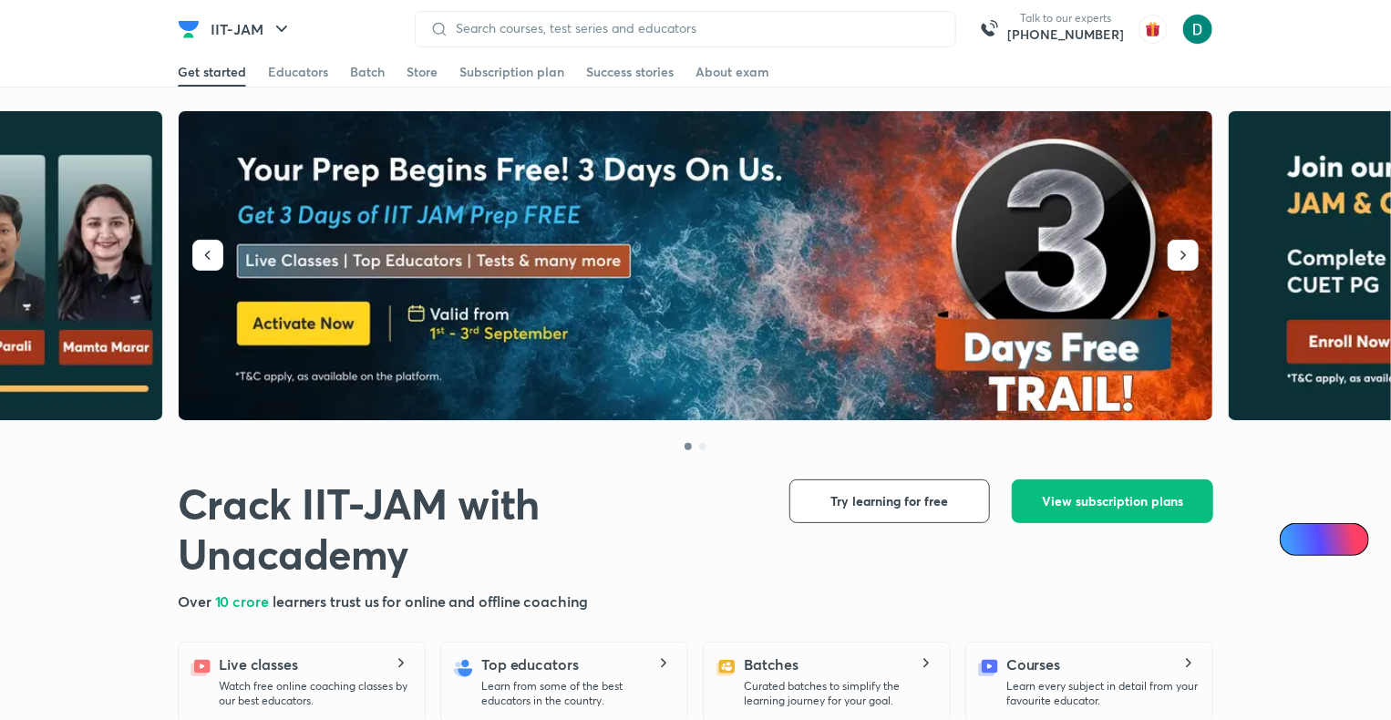
click at [761, 217] on img at bounding box center [696, 266] width 1035 height 310
click at [638, 59] on link "Success stories" at bounding box center [629, 71] width 87 height 29
click at [630, 75] on div "Success stories" at bounding box center [629, 72] width 87 height 18
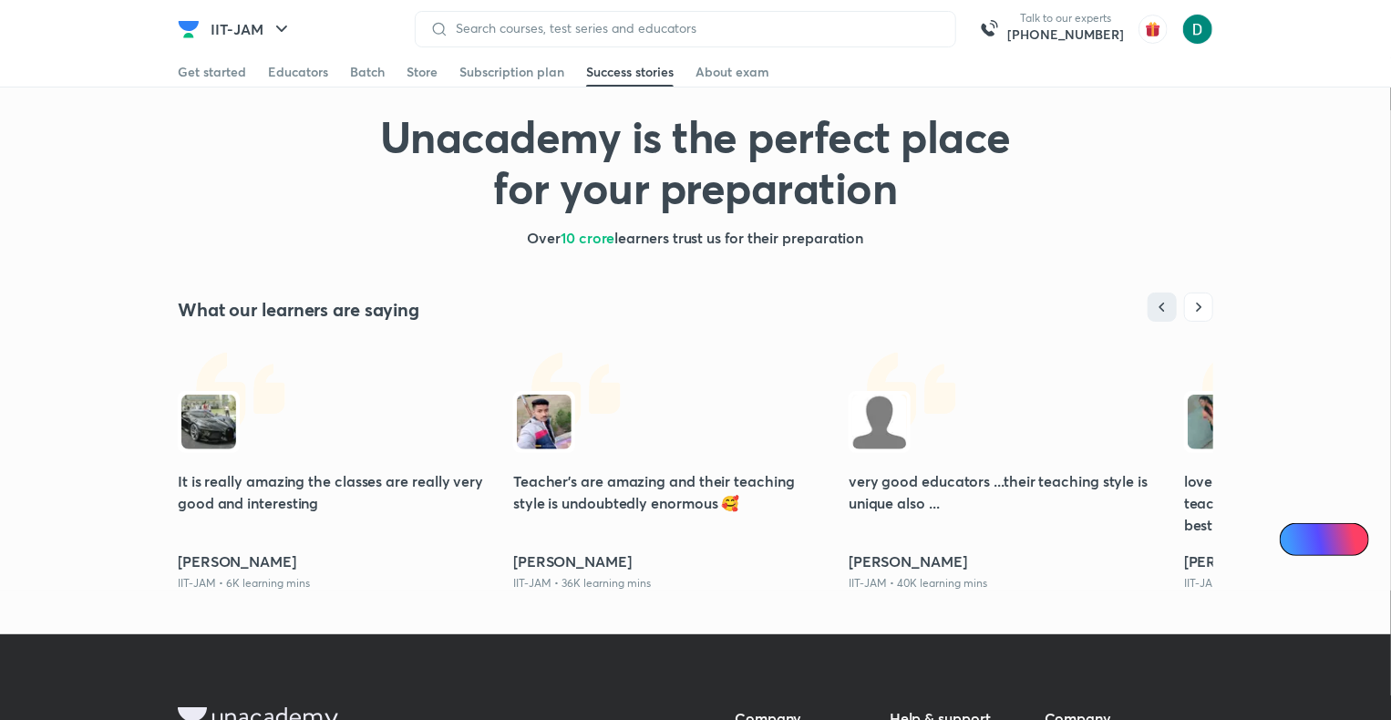
click at [623, 63] on div "Success stories" at bounding box center [629, 72] width 87 height 18
click at [1190, 303] on icon "button" at bounding box center [1198, 307] width 18 height 18
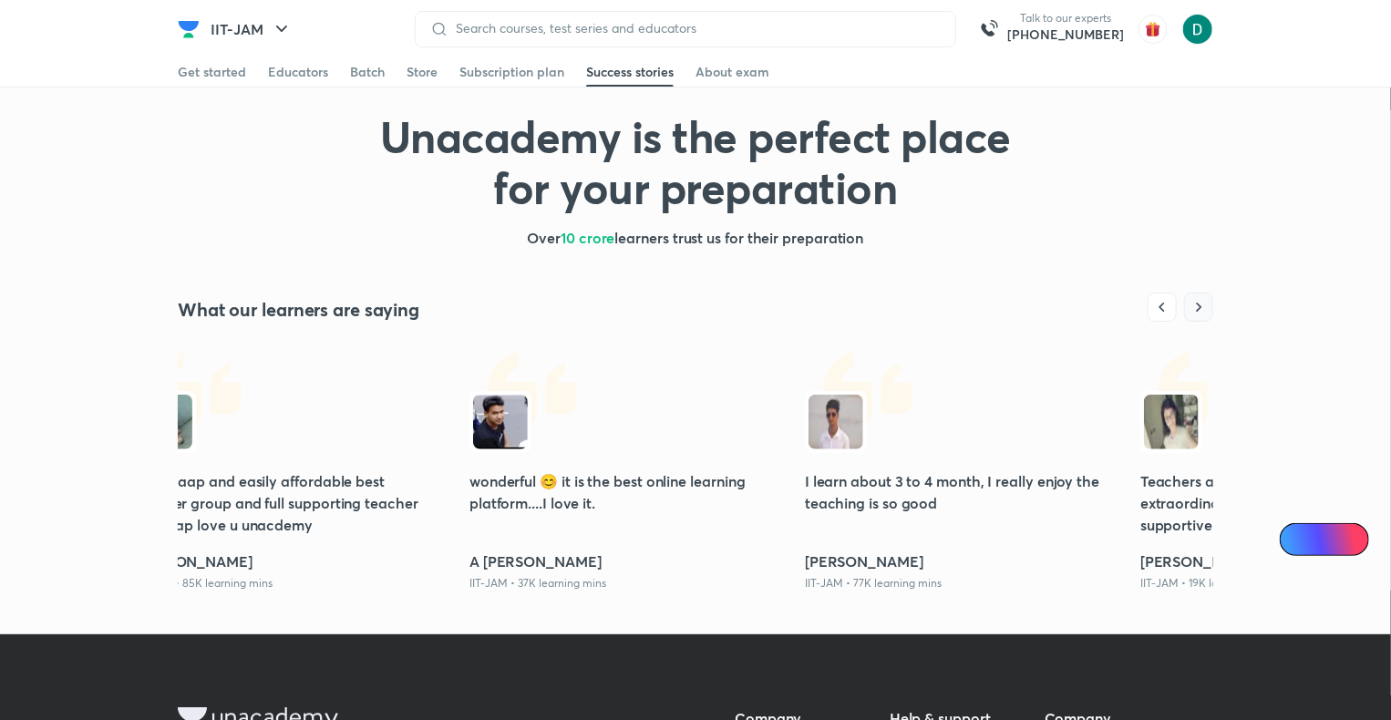
click at [1190, 303] on icon "button" at bounding box center [1198, 307] width 18 height 18
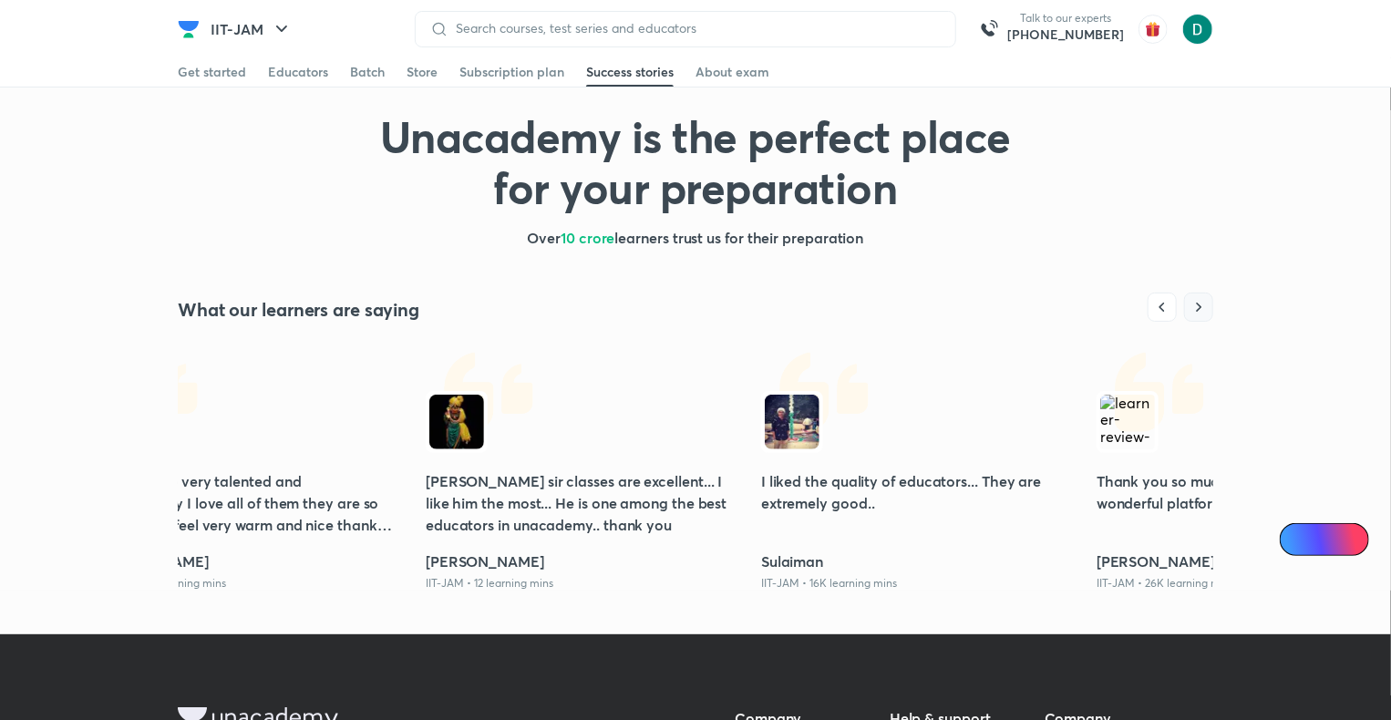
click at [1190, 303] on icon "button" at bounding box center [1198, 307] width 18 height 18
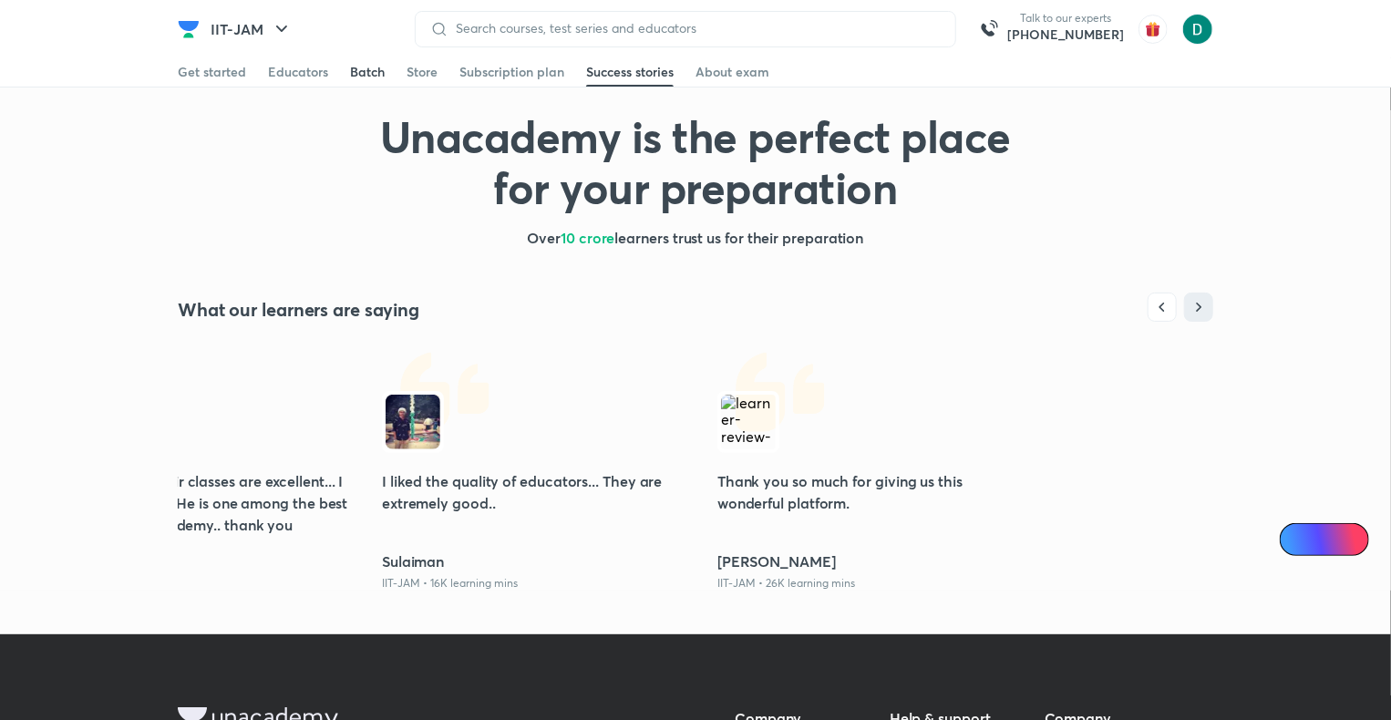
click at [355, 67] on div "Batch" at bounding box center [367, 72] width 35 height 18
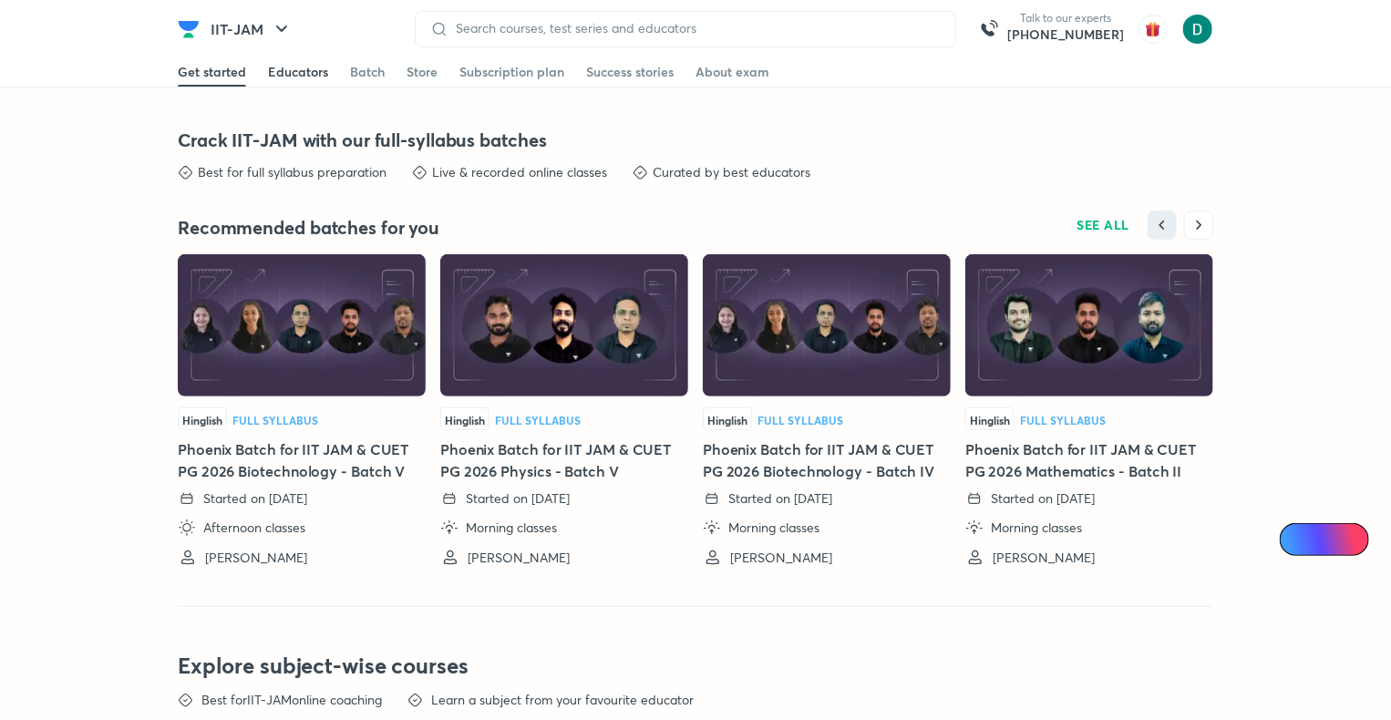
click at [295, 65] on div "Educators" at bounding box center [298, 72] width 60 height 18
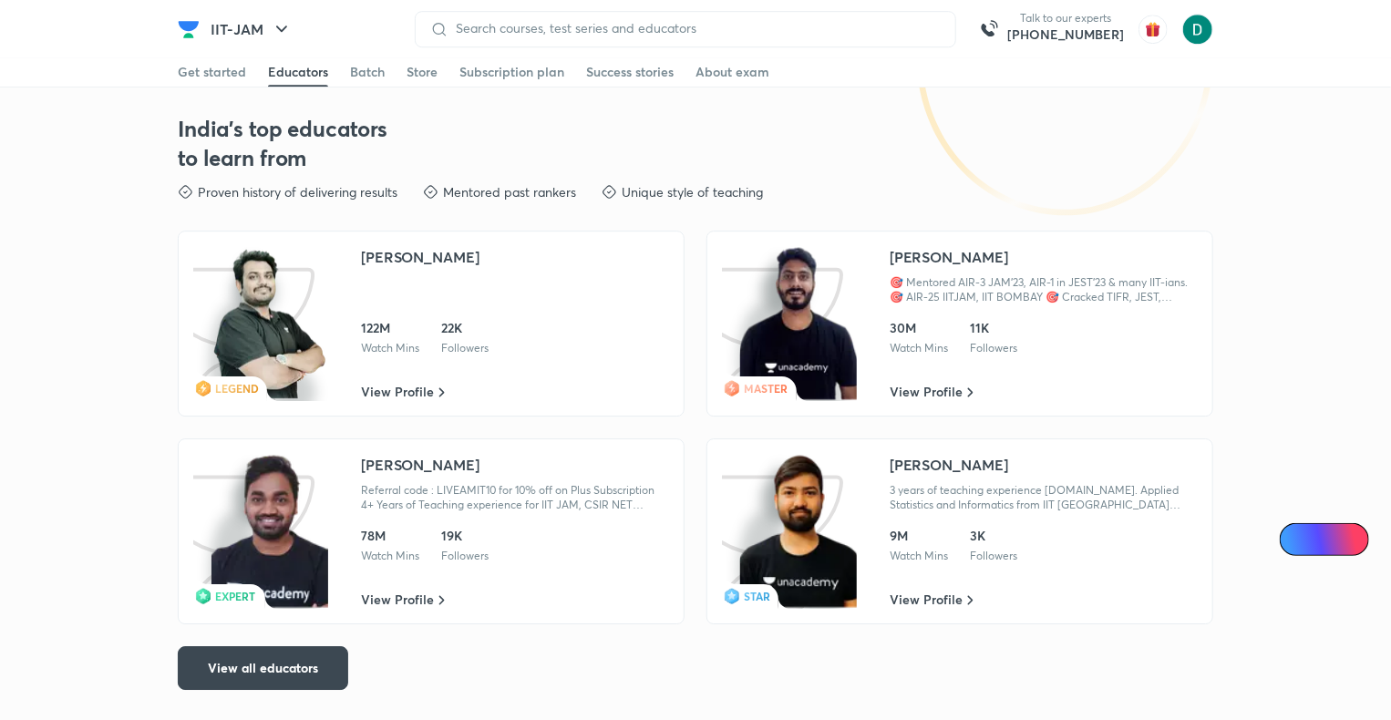
scroll to position [2705, 0]
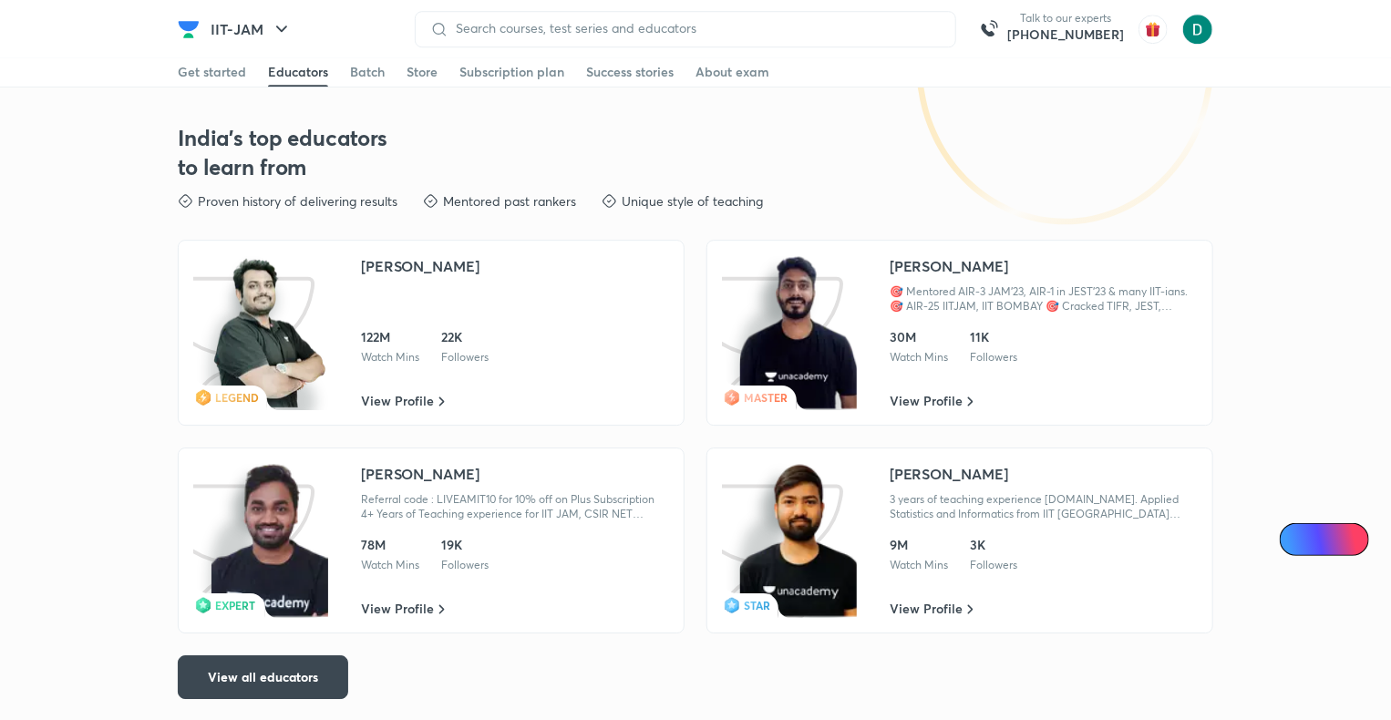
click at [295, 65] on div "Educators" at bounding box center [298, 72] width 60 height 18
click at [946, 405] on span "View Profile" at bounding box center [925, 401] width 73 height 18
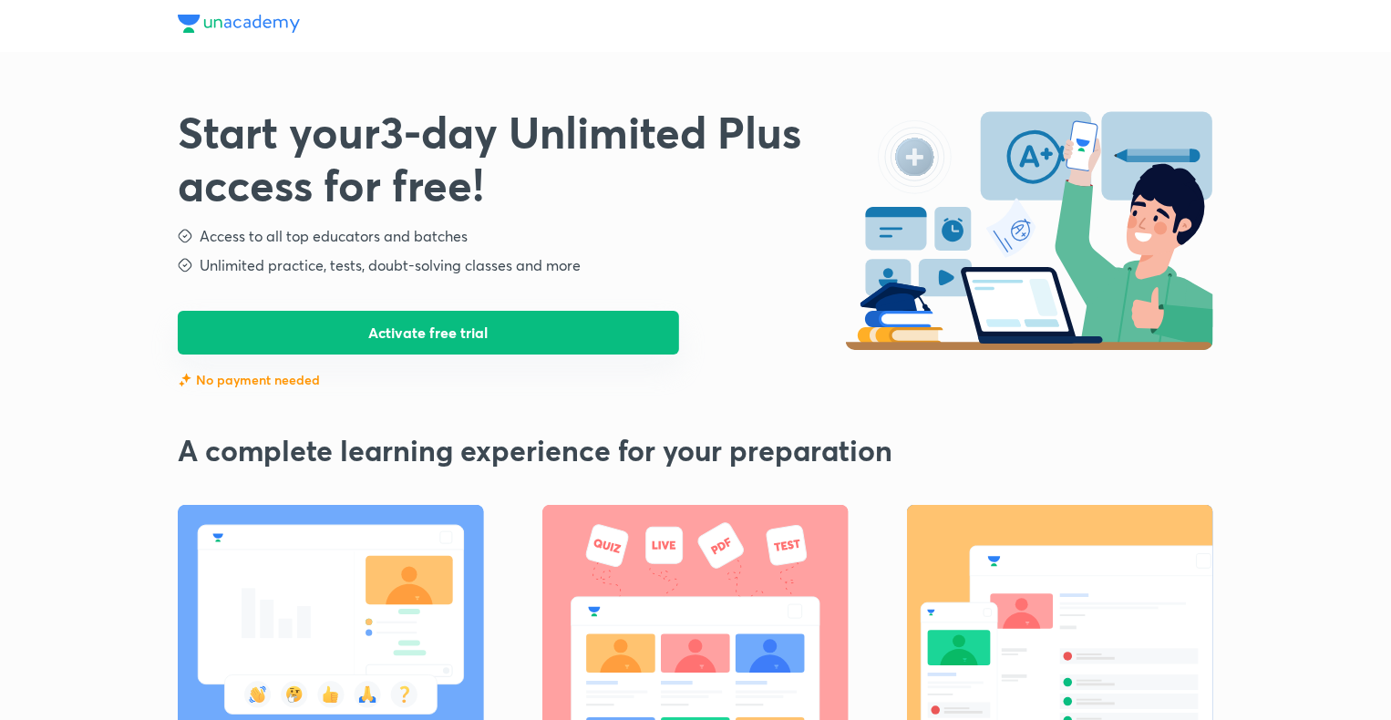
click at [509, 318] on button "Activate free trial" at bounding box center [428, 333] width 501 height 44
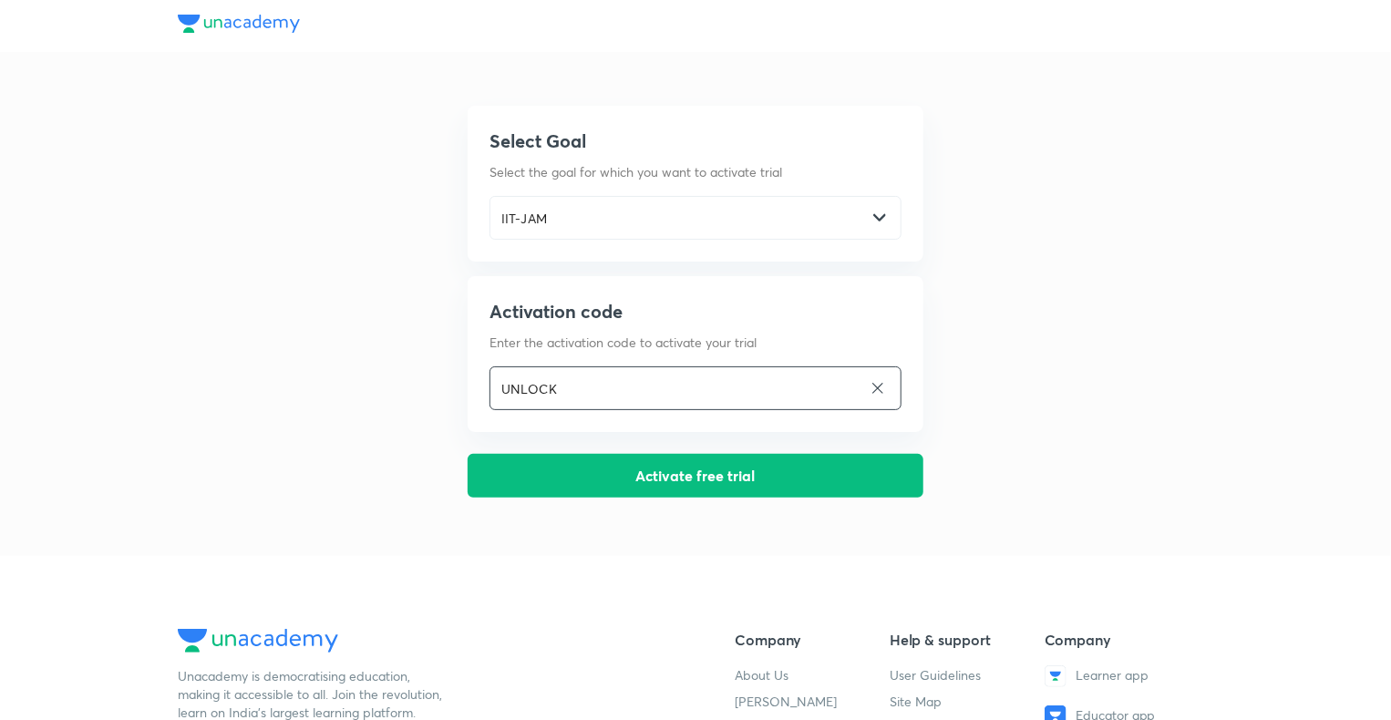
click at [637, 376] on input "UNLOCK" at bounding box center [676, 388] width 372 height 37
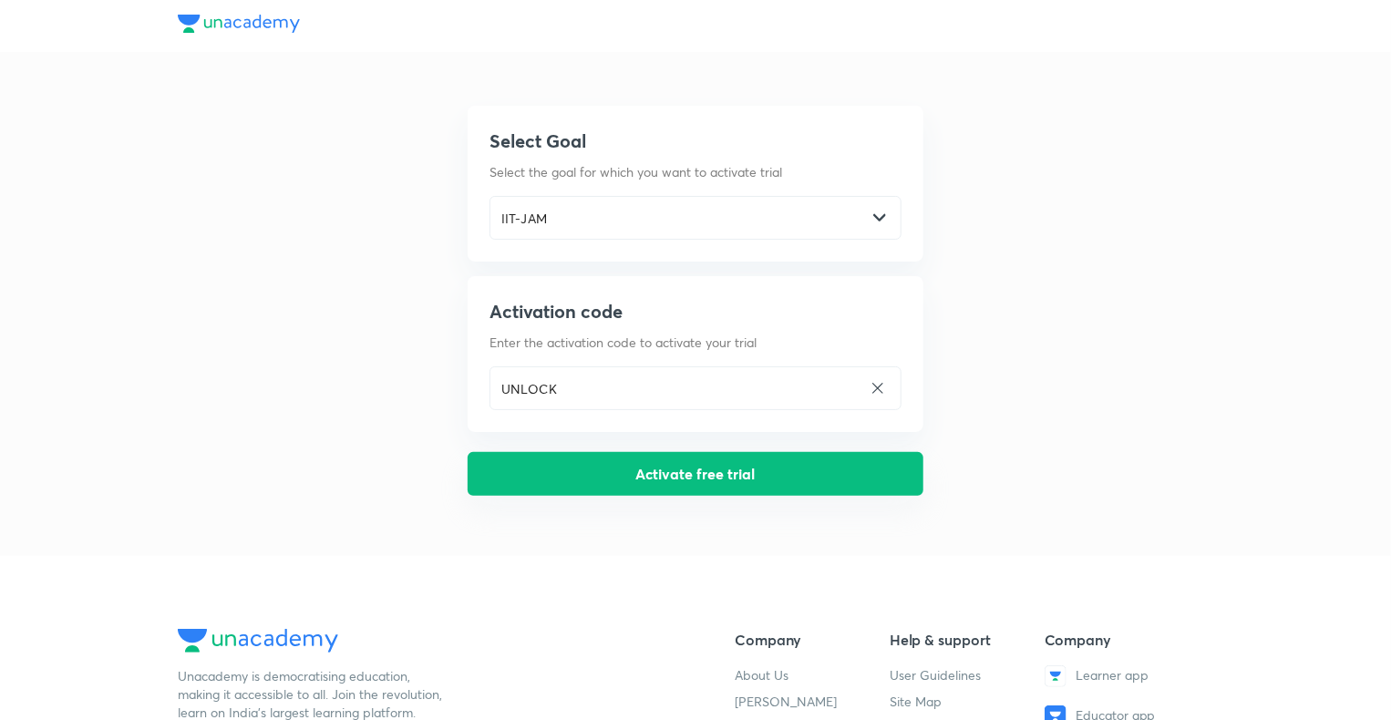
click at [650, 466] on button "Activate free trial" at bounding box center [695, 474] width 456 height 44
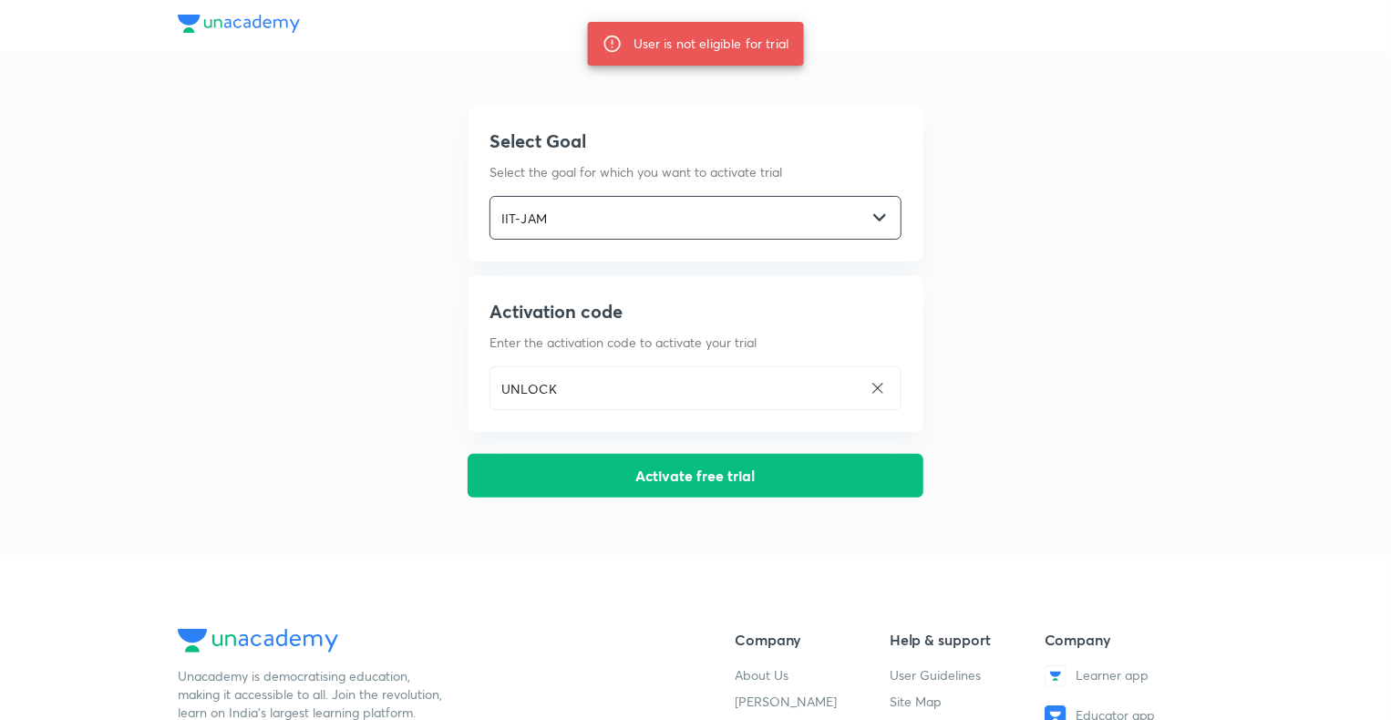
click at [879, 218] on img at bounding box center [879, 217] width 13 height 13
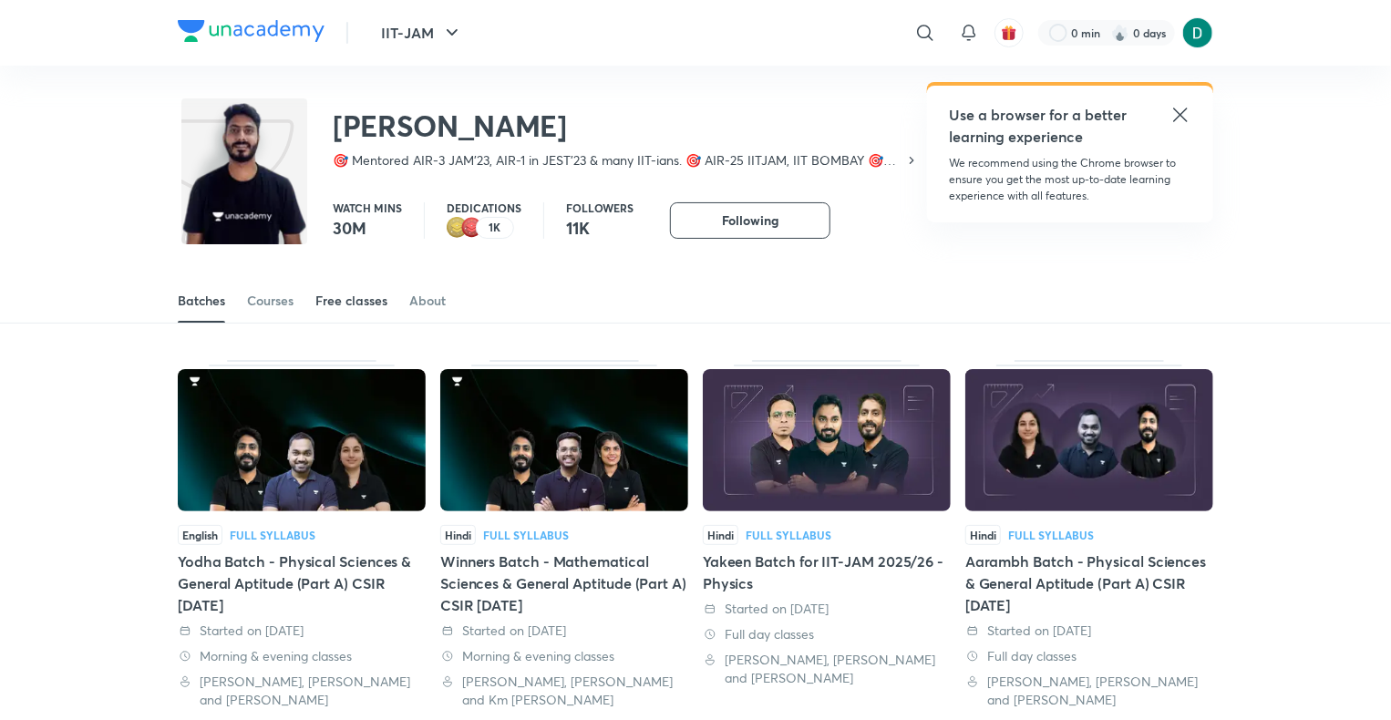
click at [369, 304] on div "Free classes" at bounding box center [351, 301] width 72 height 18
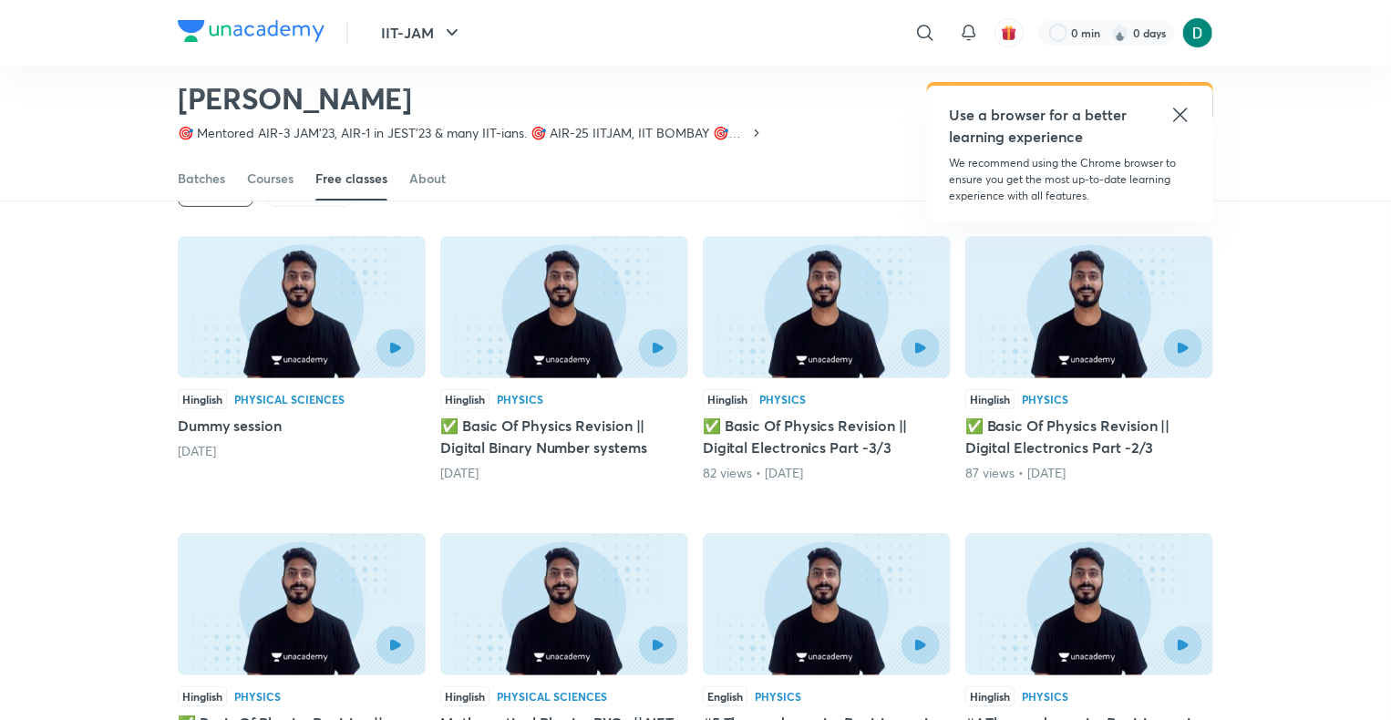
scroll to position [127, 0]
